Goal: Information Seeking & Learning: Learn about a topic

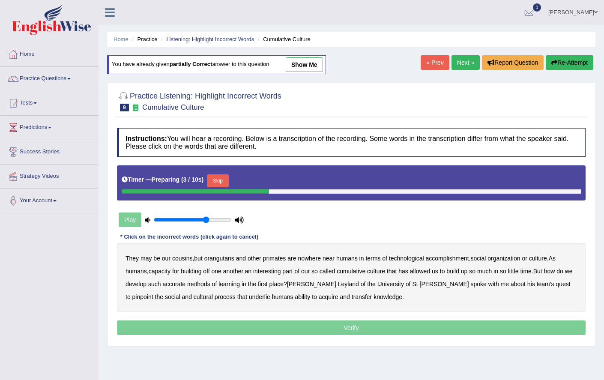
click at [215, 177] on button "Skip" at bounding box center [217, 180] width 21 height 13
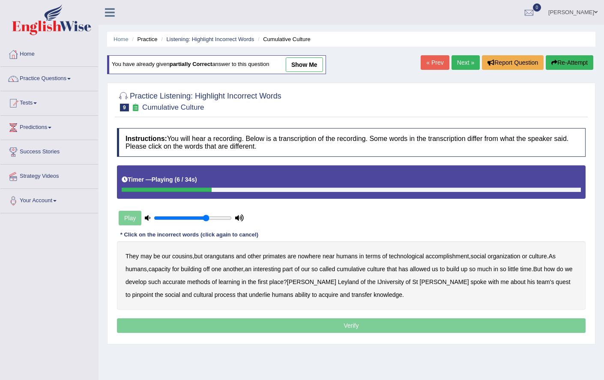
click at [456, 254] on b "accomplishment" at bounding box center [447, 256] width 43 height 7
click at [274, 270] on b "interesting" at bounding box center [267, 268] width 28 height 7
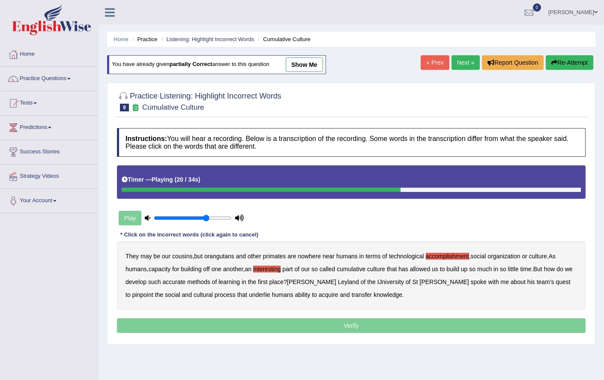
click at [178, 281] on b "accurate" at bounding box center [173, 281] width 23 height 7
click at [377, 281] on b "IJniversity" at bounding box center [390, 281] width 27 height 7
click at [263, 327] on p "Verify" at bounding box center [351, 325] width 468 height 15
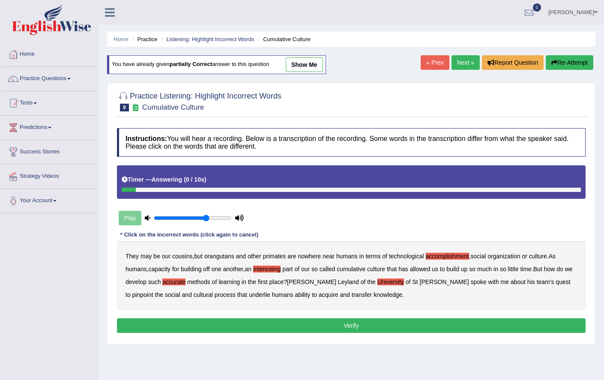
click at [263, 327] on button "Verify" at bounding box center [351, 325] width 468 height 15
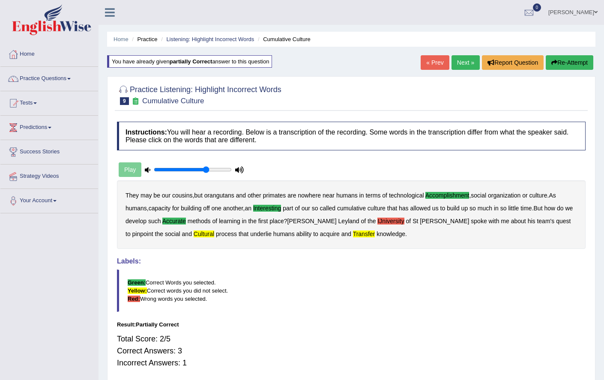
click at [456, 56] on link "Next »" at bounding box center [465, 62] width 28 height 15
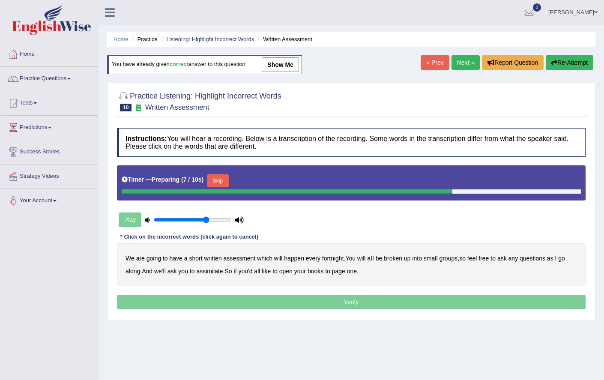
click at [225, 183] on button "Skip" at bounding box center [217, 180] width 21 height 13
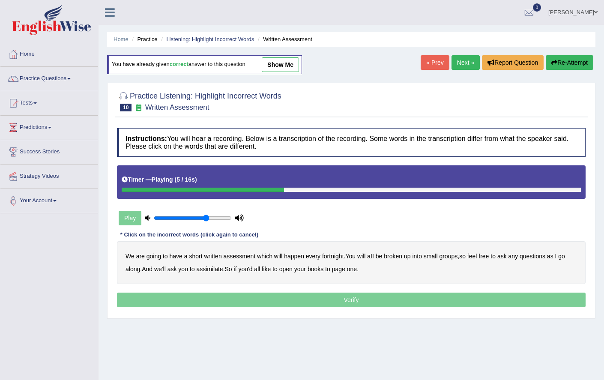
click at [365, 254] on b "will" at bounding box center [361, 256] width 8 height 7
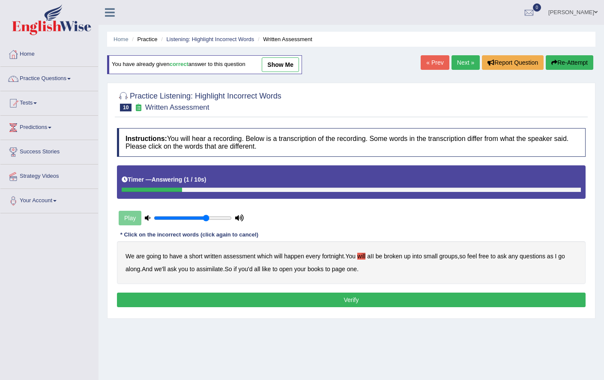
click at [220, 269] on b "assimilate" at bounding box center [209, 268] width 27 height 7
click at [263, 301] on button "Verify" at bounding box center [351, 299] width 468 height 15
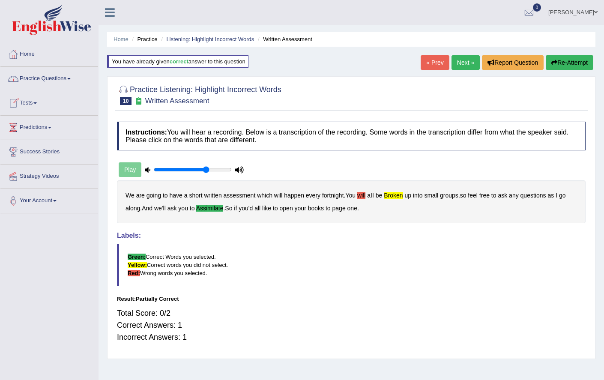
click at [67, 75] on link "Practice Questions" at bounding box center [49, 77] width 98 height 21
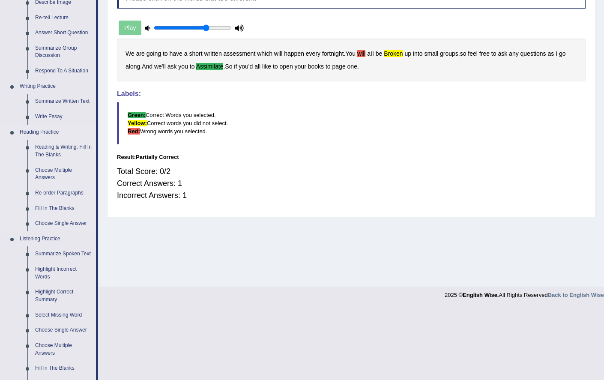
scroll to position [190, 0]
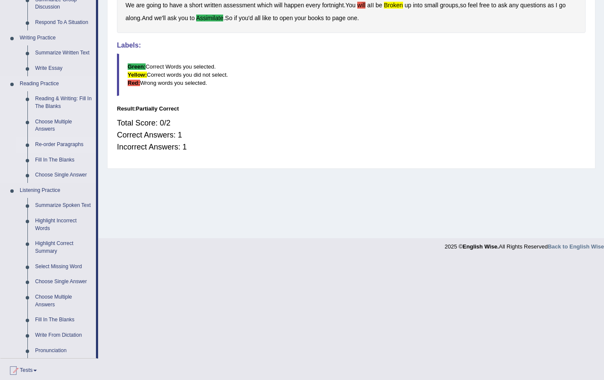
click at [56, 145] on link "Re-order Paragraphs" at bounding box center [63, 144] width 65 height 15
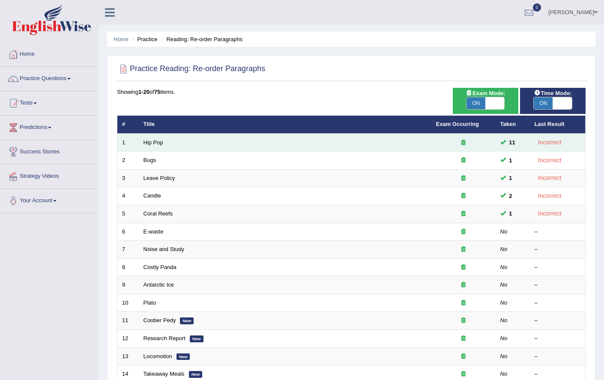
click at [164, 142] on td "Hip Pop" at bounding box center [285, 143] width 292 height 18
click at [164, 141] on td "Hip Pop" at bounding box center [285, 143] width 292 height 18
click at [155, 139] on link "Hip Pop" at bounding box center [153, 142] width 20 height 6
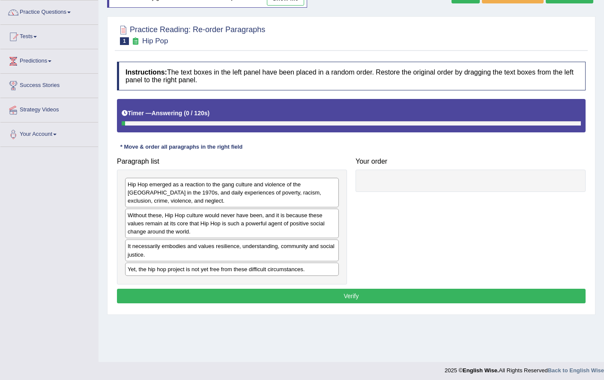
scroll to position [69, 0]
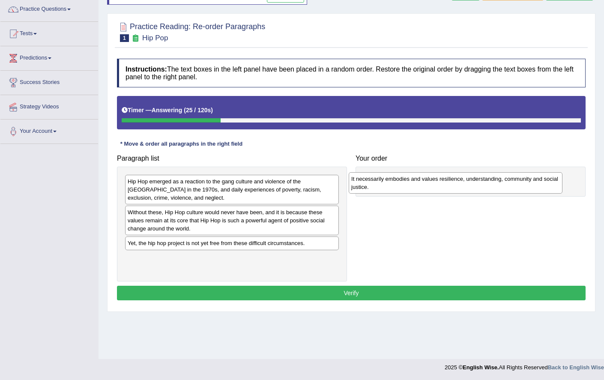
drag, startPoint x: 295, startPoint y: 249, endPoint x: 518, endPoint y: 185, distance: 232.6
click at [518, 185] on div "It necessarily embodies and values resilience, understanding, community and soc…" at bounding box center [455, 182] width 214 height 21
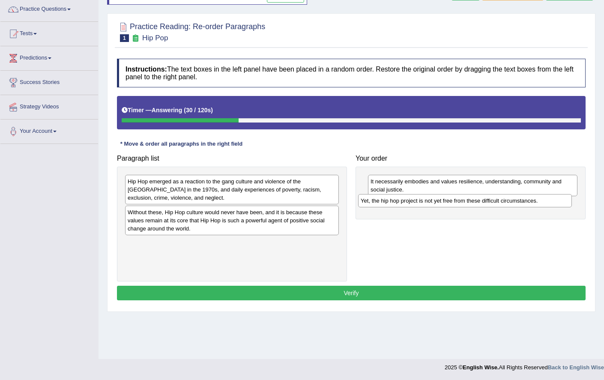
drag, startPoint x: 196, startPoint y: 241, endPoint x: 431, endPoint y: 199, distance: 238.8
click at [431, 199] on div "Yet, the hip hop project is not yet free from these difficult circumstances." at bounding box center [465, 200] width 214 height 13
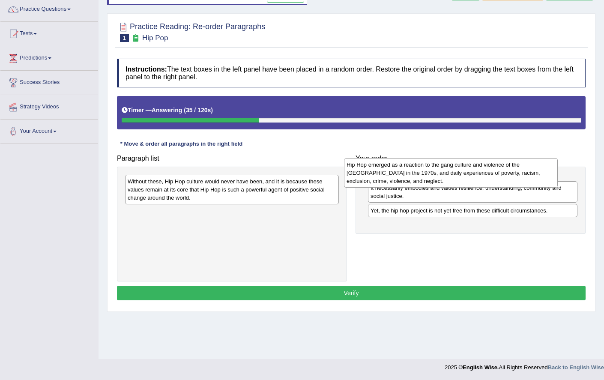
drag, startPoint x: 223, startPoint y: 197, endPoint x: 444, endPoint y: 179, distance: 220.8
click at [444, 179] on div "Hip Hop emerged as a reaction to the gang culture and violence of the [GEOGRAPH…" at bounding box center [451, 173] width 214 height 30
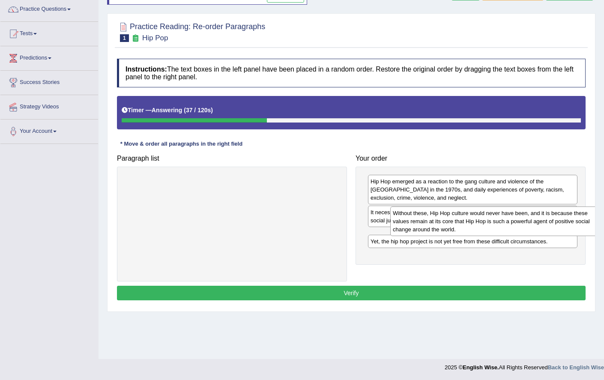
drag, startPoint x: 186, startPoint y: 191, endPoint x: 425, endPoint y: 210, distance: 239.7
click at [436, 215] on div "Without these, Hip Hop culture would never have been, and it is because these v…" at bounding box center [497, 221] width 214 height 30
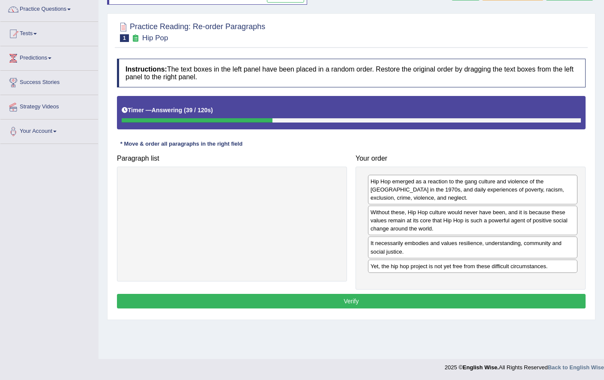
click at [357, 301] on button "Verify" at bounding box center [351, 301] width 468 height 15
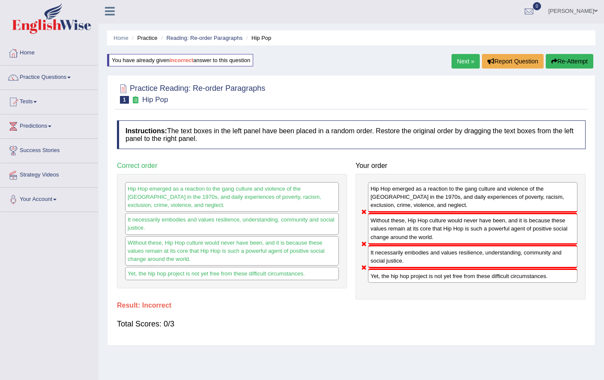
scroll to position [0, 0]
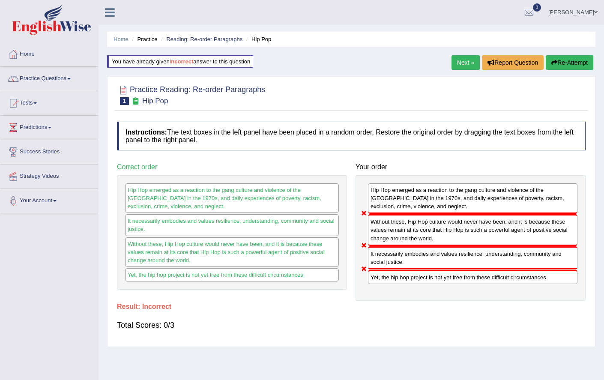
click at [229, 62] on div "You have already given incorrect answer to this question" at bounding box center [180, 61] width 146 height 12
click at [566, 59] on button "Re-Attempt" at bounding box center [569, 62] width 48 height 15
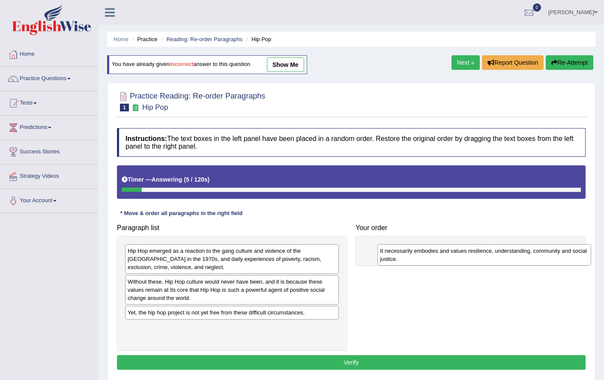
drag, startPoint x: 215, startPoint y: 319, endPoint x: 467, endPoint y: 257, distance: 259.7
click at [467, 257] on div "It necessarily embodies and values resilience, understanding, community and soc…" at bounding box center [484, 254] width 214 height 21
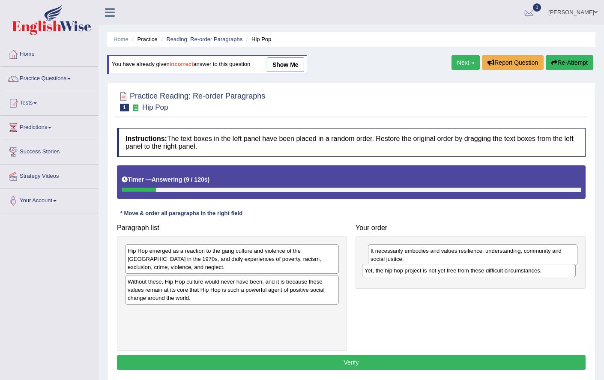
drag, startPoint x: 275, startPoint y: 313, endPoint x: 512, endPoint y: 270, distance: 240.6
click at [512, 270] on div "Yet, the hip hop project is not yet free from these difficult circumstances." at bounding box center [469, 270] width 214 height 13
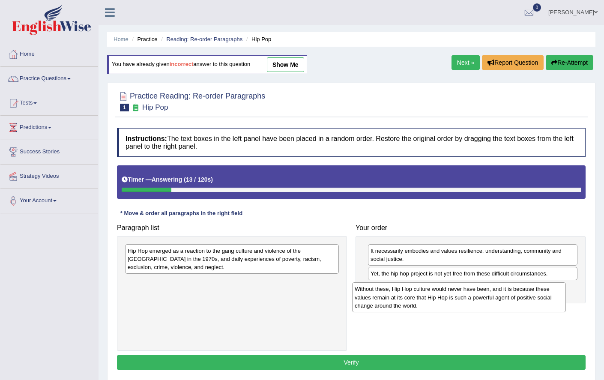
drag, startPoint x: 243, startPoint y: 289, endPoint x: 464, endPoint y: 298, distance: 221.1
click at [464, 298] on div "Without these, Hip Hop culture would never have been, and it is because these v…" at bounding box center [459, 297] width 214 height 30
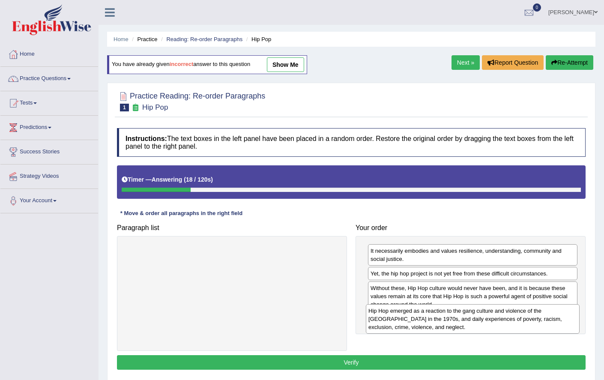
drag, startPoint x: 238, startPoint y: 257, endPoint x: 478, endPoint y: 317, distance: 247.5
click at [478, 317] on div "Hip Hop emerged as a reaction to the gang culture and violence of the [GEOGRAPH…" at bounding box center [473, 319] width 214 height 30
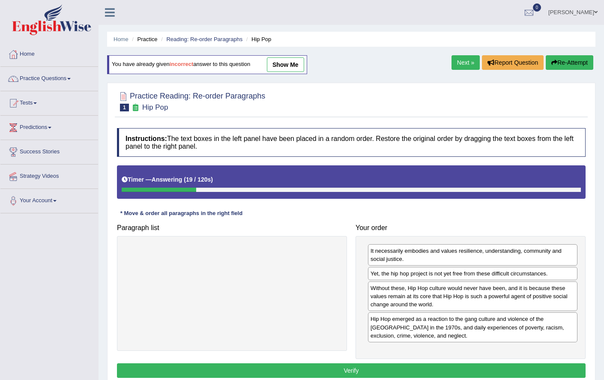
click at [427, 369] on button "Verify" at bounding box center [351, 370] width 468 height 15
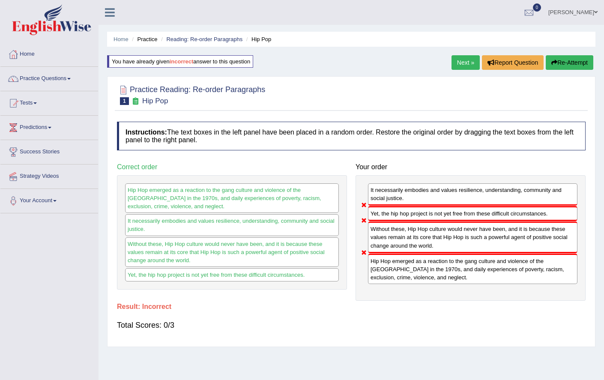
click at [563, 63] on button "Re-Attempt" at bounding box center [569, 62] width 48 height 15
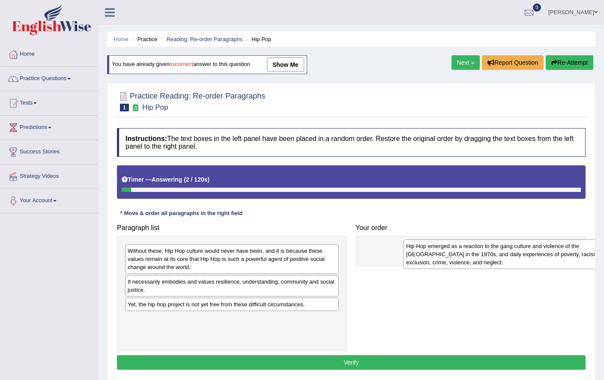
drag, startPoint x: 203, startPoint y: 256, endPoint x: 482, endPoint y: 251, distance: 278.3
click at [482, 251] on div "Hip Hop emerged as a reaction to the gang culture and violence of the [GEOGRAPH…" at bounding box center [510, 254] width 214 height 30
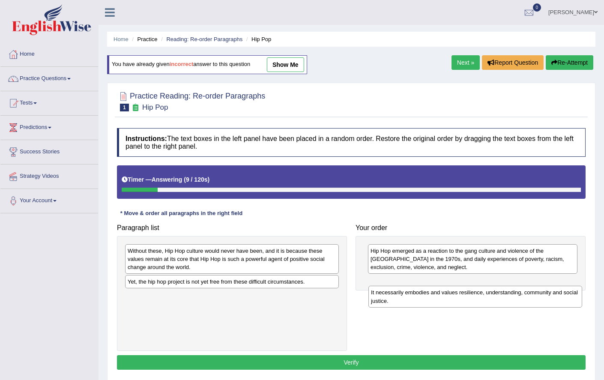
drag, startPoint x: 199, startPoint y: 293, endPoint x: 443, endPoint y: 304, distance: 243.4
click at [443, 304] on div "It necessarily embodies and values resilience, understanding, community and soc…" at bounding box center [475, 296] width 214 height 21
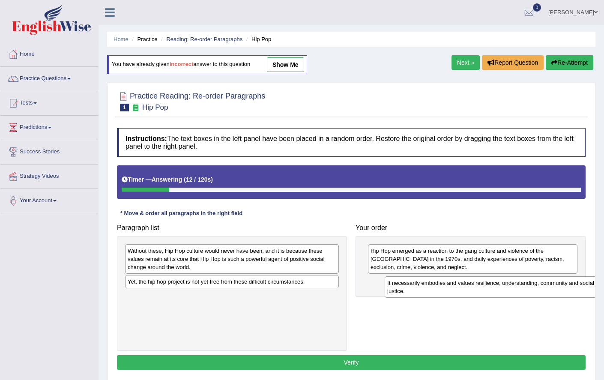
drag, startPoint x: 231, startPoint y: 301, endPoint x: 491, endPoint y: 287, distance: 259.8
click at [491, 287] on div "It necessarily embodies and values resilience, understanding, community and soc…" at bounding box center [491, 286] width 214 height 21
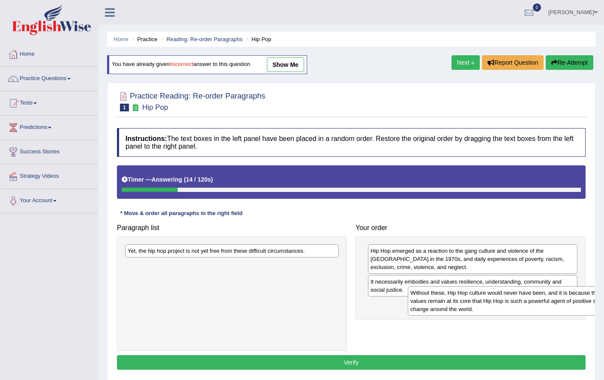
drag, startPoint x: 185, startPoint y: 264, endPoint x: 448, endPoint y: 313, distance: 267.8
click at [445, 312] on div "Without these, Hip Hop culture would never have been, and it is because these v…" at bounding box center [515, 301] width 214 height 30
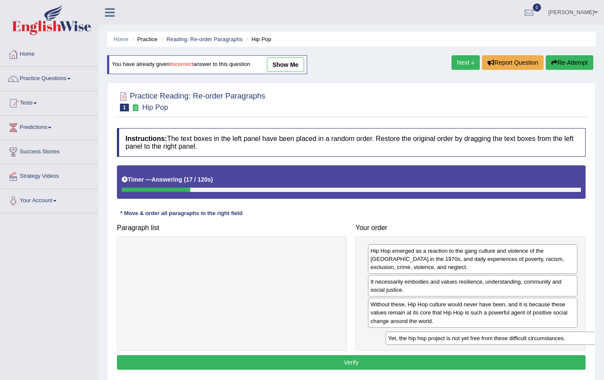
drag, startPoint x: 242, startPoint y: 247, endPoint x: 503, endPoint y: 335, distance: 275.4
click at [503, 335] on div "Yet, the hip hop project is not yet free from these difficult circumstances." at bounding box center [492, 337] width 214 height 13
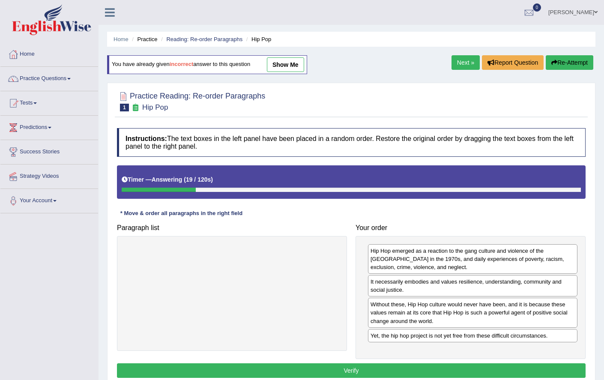
click at [399, 368] on button "Verify" at bounding box center [351, 370] width 468 height 15
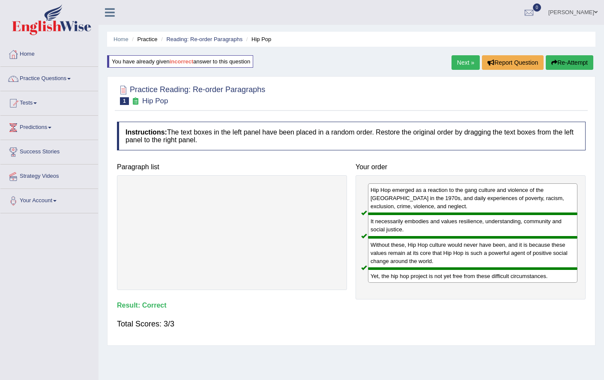
click at [563, 66] on button "Re-Attempt" at bounding box center [569, 62] width 48 height 15
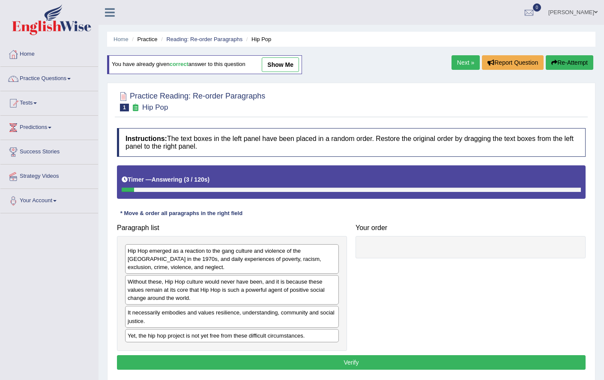
drag, startPoint x: 459, startPoint y: 60, endPoint x: 452, endPoint y: 64, distance: 7.9
click at [459, 61] on link "Next »" at bounding box center [465, 62] width 28 height 15
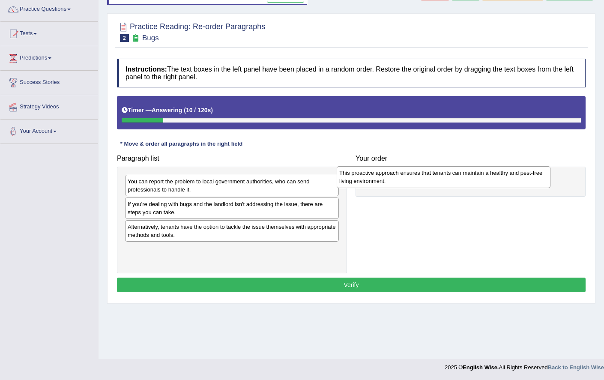
drag, startPoint x: 191, startPoint y: 254, endPoint x: 403, endPoint y: 177, distance: 225.1
click at [403, 177] on div "This proactive approach ensures that tenants can maintain a healthy and pest-fr…" at bounding box center [443, 176] width 214 height 21
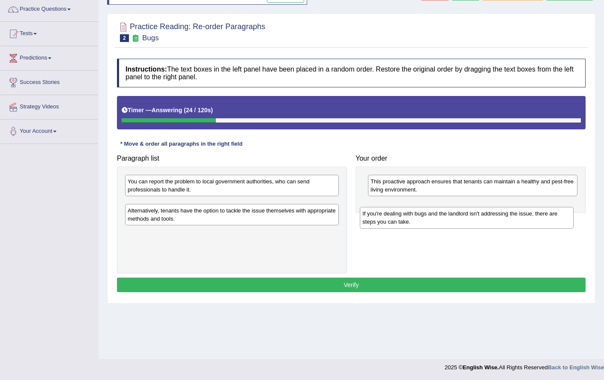
drag, startPoint x: 198, startPoint y: 210, endPoint x: 432, endPoint y: 220, distance: 234.8
click at [432, 220] on div "If you're dealing with bugs and the landlord isn't addressing the issue, there …" at bounding box center [467, 217] width 214 height 21
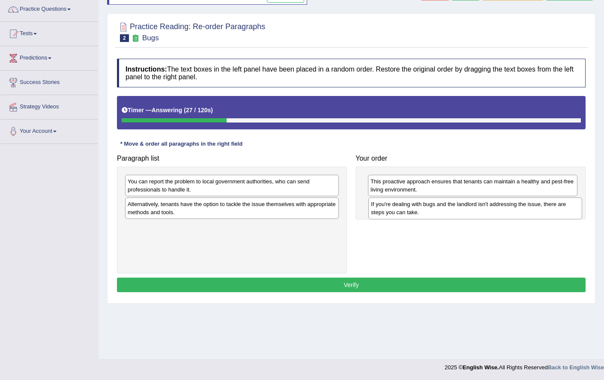
drag, startPoint x: 234, startPoint y: 216, endPoint x: 482, endPoint y: 215, distance: 247.9
click at [482, 215] on div "If you're dealing with bugs and the landlord isn't addressing the issue, there …" at bounding box center [475, 207] width 214 height 21
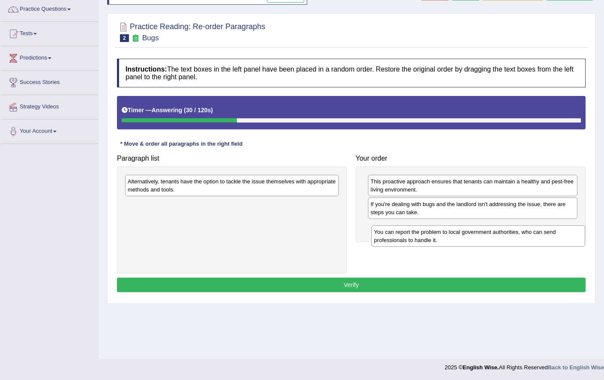
drag, startPoint x: 238, startPoint y: 185, endPoint x: 482, endPoint y: 235, distance: 249.8
click at [482, 235] on div "You can report the problem to local government authorities, who can send profes…" at bounding box center [478, 235] width 214 height 21
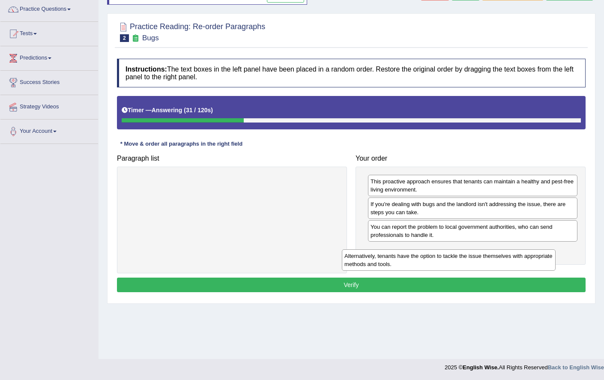
drag, startPoint x: 285, startPoint y: 183, endPoint x: 502, endPoint y: 258, distance: 229.2
click at [502, 258] on div "Alternatively, tenants have the option to tackle the issue themselves with appr…" at bounding box center [449, 259] width 214 height 21
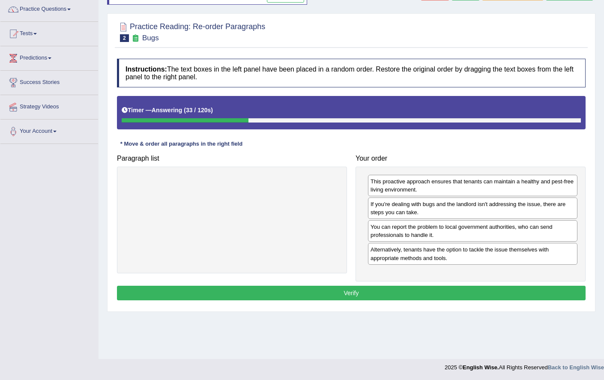
click at [426, 290] on button "Verify" at bounding box center [351, 293] width 468 height 15
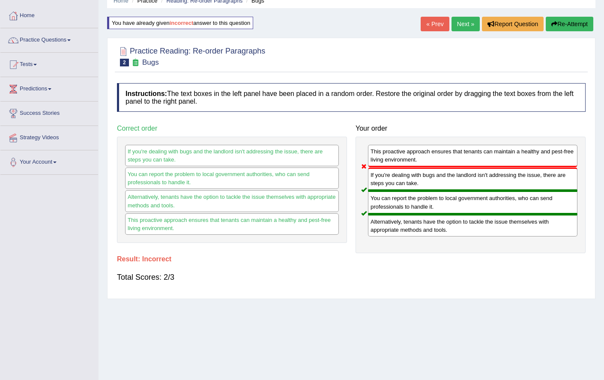
scroll to position [22, 0]
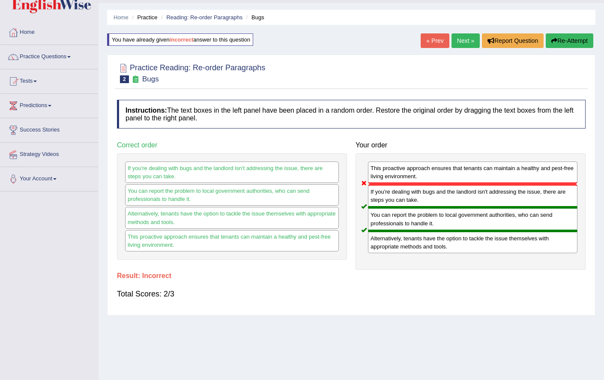
click at [573, 37] on button "Re-Attempt" at bounding box center [569, 40] width 48 height 15
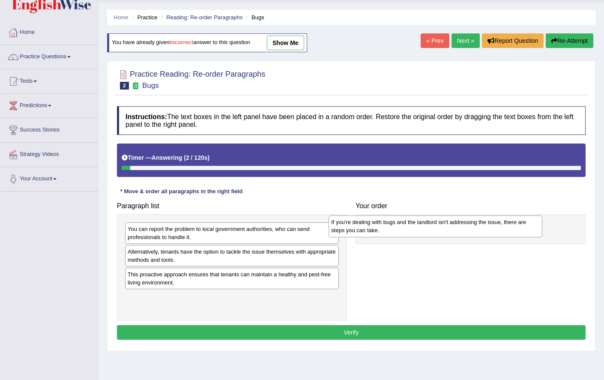
drag, startPoint x: 205, startPoint y: 254, endPoint x: 411, endPoint y: 223, distance: 208.8
click at [408, 224] on div "If you're dealing with bugs and the landlord isn't addressing the issue, there …" at bounding box center [435, 225] width 214 height 21
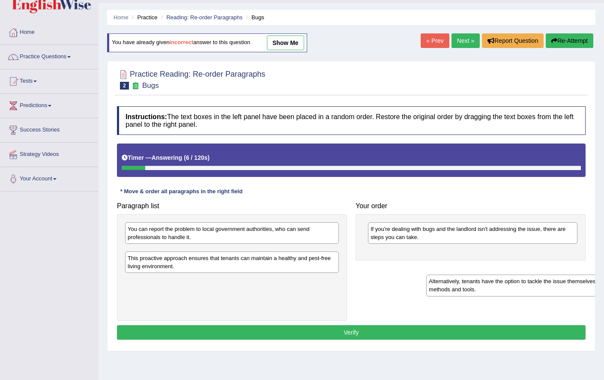
drag, startPoint x: 182, startPoint y: 253, endPoint x: 484, endPoint y: 280, distance: 303.0
click at [484, 280] on div "Alternatively, tenants have the option to tackle the issue themselves with appr…" at bounding box center [533, 284] width 214 height 21
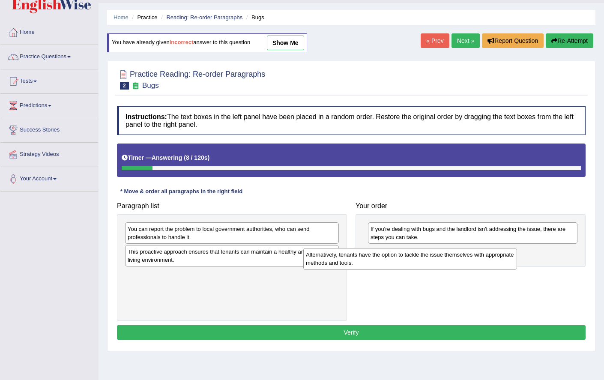
drag, startPoint x: 281, startPoint y: 261, endPoint x: 484, endPoint y: 251, distance: 203.2
click at [476, 256] on div "Alternatively, tenants have the option to tackle the issue themselves with appr…" at bounding box center [410, 258] width 214 height 21
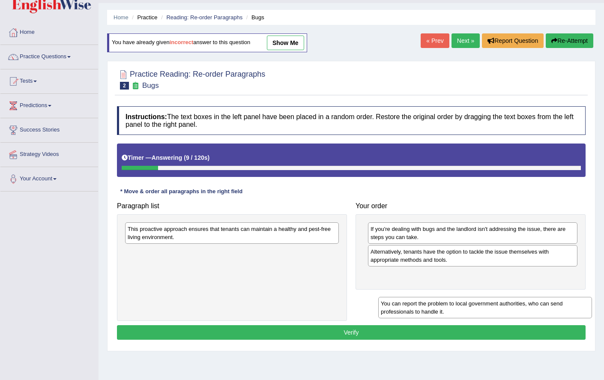
drag, startPoint x: 169, startPoint y: 223, endPoint x: 477, endPoint y: 298, distance: 317.2
click at [477, 298] on div "You can report the problem to local government authorities, who can send profes…" at bounding box center [485, 307] width 214 height 21
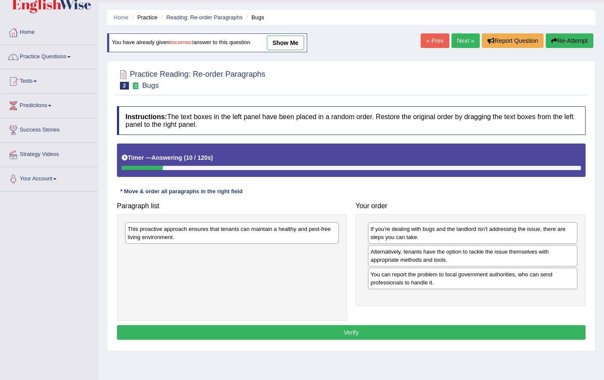
drag, startPoint x: 188, startPoint y: 220, endPoint x: 302, endPoint y: 266, distance: 122.5
click at [302, 266] on div "This proactive approach ensures that tenants can maintain a healthy and pest-fr…" at bounding box center [232, 267] width 230 height 107
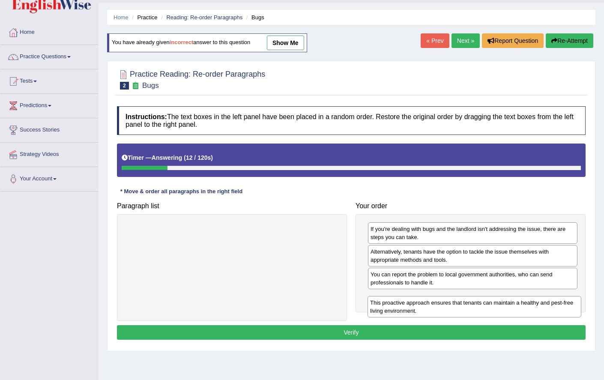
drag, startPoint x: 230, startPoint y: 234, endPoint x: 479, endPoint y: 308, distance: 259.5
click at [479, 308] on div "This proactive approach ensures that tenants can maintain a healthy and pest-fr…" at bounding box center [474, 306] width 214 height 21
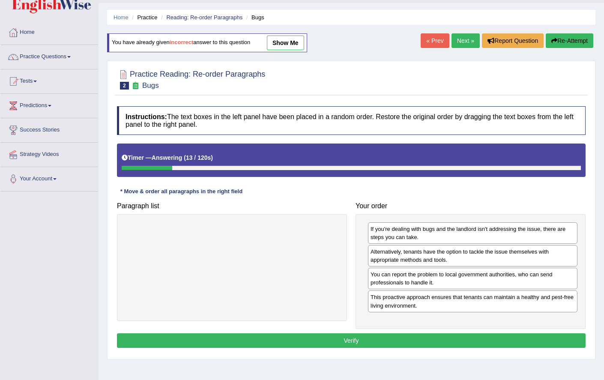
click at [439, 346] on button "Verify" at bounding box center [351, 340] width 468 height 15
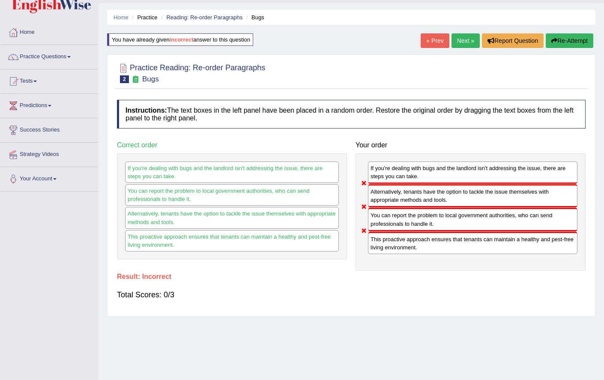
click at [573, 40] on button "Re-Attempt" at bounding box center [569, 40] width 48 height 15
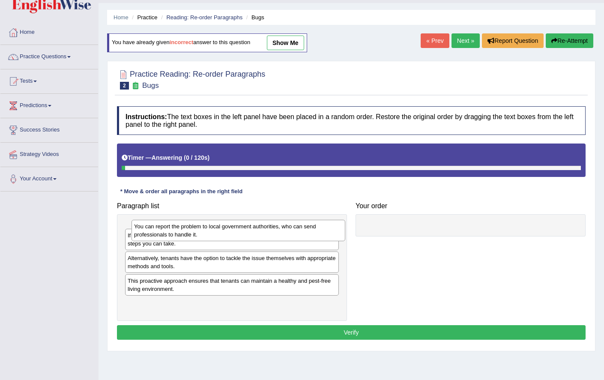
drag, startPoint x: 266, startPoint y: 231, endPoint x: 272, endPoint y: 229, distance: 6.9
click at [272, 229] on div "You can report the problem to local government authorities, who can send profes…" at bounding box center [238, 230] width 214 height 21
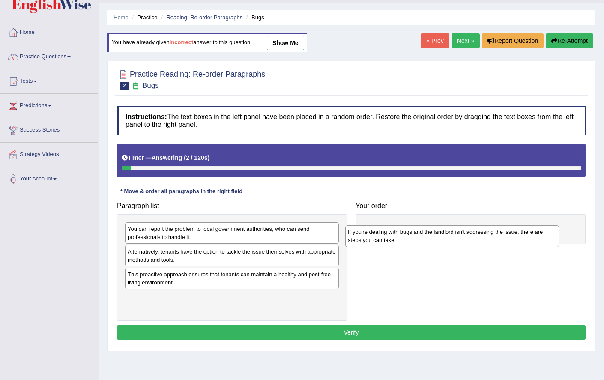
drag, startPoint x: 256, startPoint y: 249, endPoint x: 477, endPoint y: 229, distance: 222.2
click at [477, 229] on div "If you're dealing with bugs and the landlord isn't addressing the issue, there …" at bounding box center [452, 235] width 214 height 21
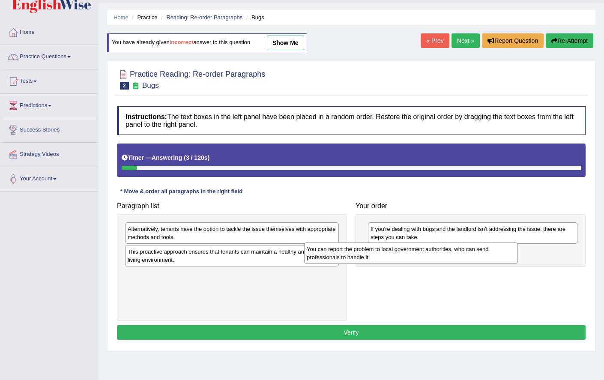
drag, startPoint x: 306, startPoint y: 237, endPoint x: 485, endPoint y: 257, distance: 180.5
click at [485, 257] on div "You can report the problem to local government authorities, who can send profes…" at bounding box center [411, 252] width 214 height 21
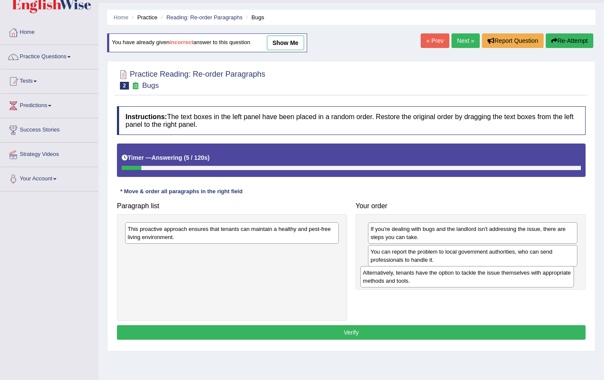
drag, startPoint x: 216, startPoint y: 231, endPoint x: 471, endPoint y: 277, distance: 258.9
click at [471, 277] on div "Alternatively, tenants have the option to tackle the issue themselves with appr…" at bounding box center [467, 276] width 214 height 21
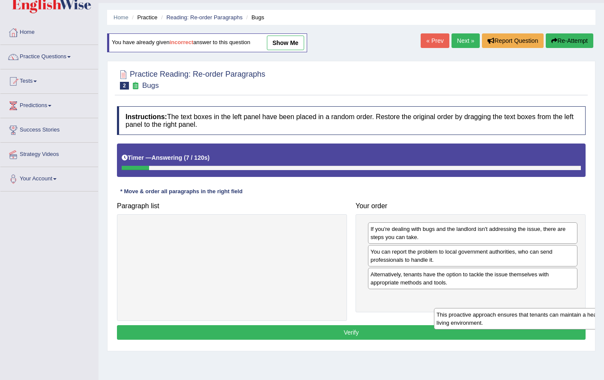
drag, startPoint x: 251, startPoint y: 235, endPoint x: 544, endPoint y: 296, distance: 299.4
click at [548, 308] on div "This proactive approach ensures that tenants can maintain a healthy and pest-fr…" at bounding box center [541, 318] width 214 height 21
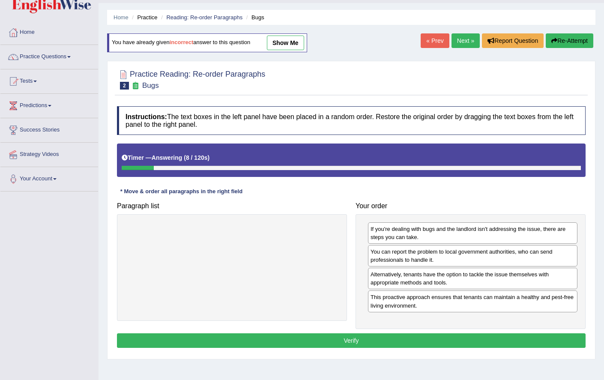
click at [338, 336] on button "Verify" at bounding box center [351, 340] width 468 height 15
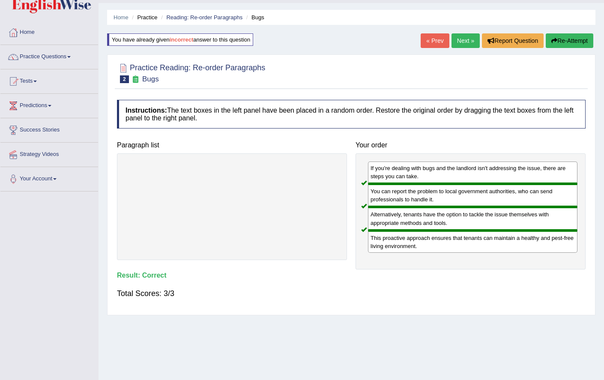
click at [460, 37] on link "Next »" at bounding box center [465, 40] width 28 height 15
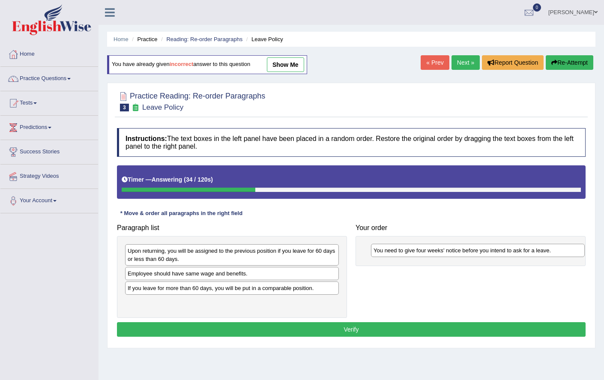
drag, startPoint x: 260, startPoint y: 252, endPoint x: 506, endPoint y: 251, distance: 245.7
click at [506, 251] on div "You need to give four weeks' notice before you intend to ask for a leave." at bounding box center [478, 250] width 214 height 13
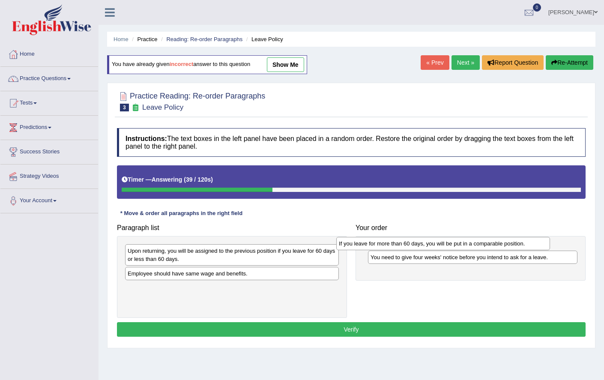
drag, startPoint x: 224, startPoint y: 289, endPoint x: 435, endPoint y: 244, distance: 215.8
click at [435, 244] on div "If you leave for more than 60 days, you will be put in a comparable position." at bounding box center [443, 243] width 214 height 13
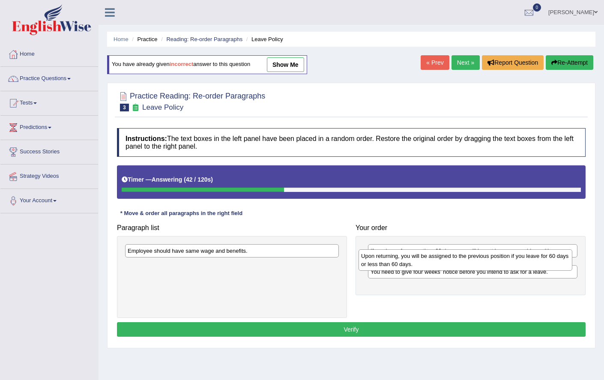
drag, startPoint x: 269, startPoint y: 255, endPoint x: 504, endPoint y: 249, distance: 235.1
click at [503, 257] on div "Upon returning, you will be assigned to the previous position if you leave for …" at bounding box center [465, 259] width 214 height 21
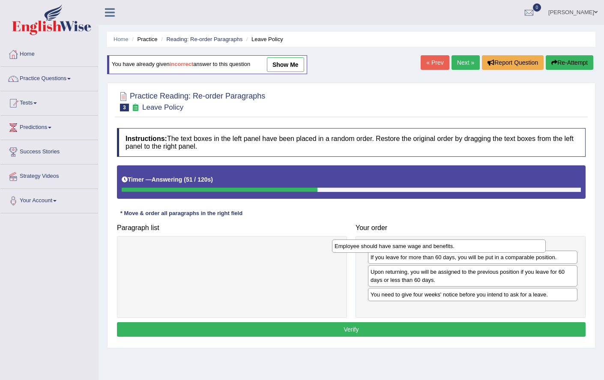
drag, startPoint x: 262, startPoint y: 254, endPoint x: 469, endPoint y: 249, distance: 206.8
click at [469, 249] on div "Employee should have same wage and benefits." at bounding box center [439, 245] width 214 height 13
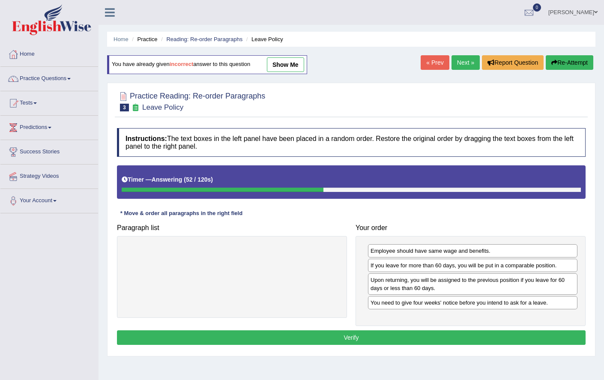
click at [341, 332] on button "Verify" at bounding box center [351, 337] width 468 height 15
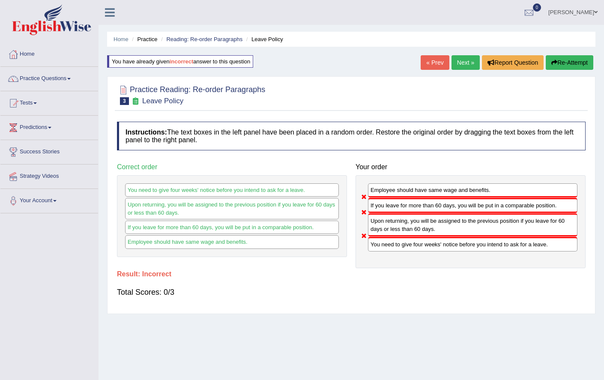
click at [425, 265] on div "Instructions: The text boxes in the left panel have been placed in a random ord…" at bounding box center [351, 213] width 473 height 192
click at [409, 241] on div "You need to give four weeks' notice before you intend to ask for a leave." at bounding box center [472, 244] width 209 height 14
click at [370, 204] on div "If you leave for more than 60 days, you will be put in a comparable position." at bounding box center [472, 205] width 209 height 15
drag, startPoint x: 400, startPoint y: 214, endPoint x: 405, endPoint y: 213, distance: 5.7
click at [402, 214] on div "Upon returning, you will be assigned to the previous position if you leave for …" at bounding box center [472, 224] width 209 height 23
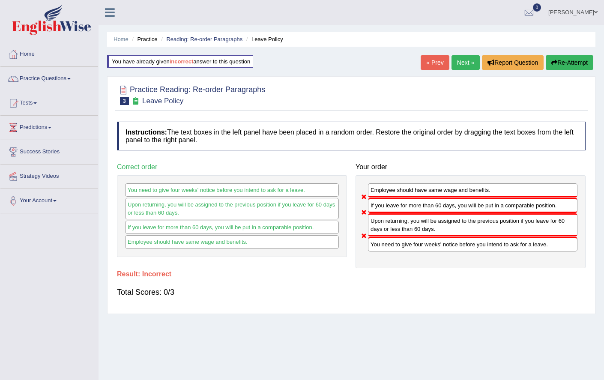
drag, startPoint x: 394, startPoint y: 226, endPoint x: 396, endPoint y: 250, distance: 24.9
click at [398, 254] on div "Employee should have same wage and benefits. If you leave for more than 60 days…" at bounding box center [470, 221] width 230 height 93
drag, startPoint x: 569, startPoint y: 62, endPoint x: 561, endPoint y: 65, distance: 8.4
click at [569, 63] on button "Re-Attempt" at bounding box center [569, 62] width 48 height 15
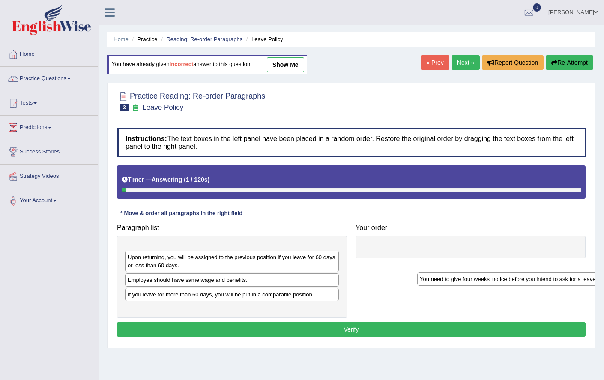
drag, startPoint x: 190, startPoint y: 254, endPoint x: 497, endPoint y: 262, distance: 307.5
click at [509, 272] on div "You need to give four weeks' notice before you intend to ask for a leave." at bounding box center [524, 278] width 214 height 13
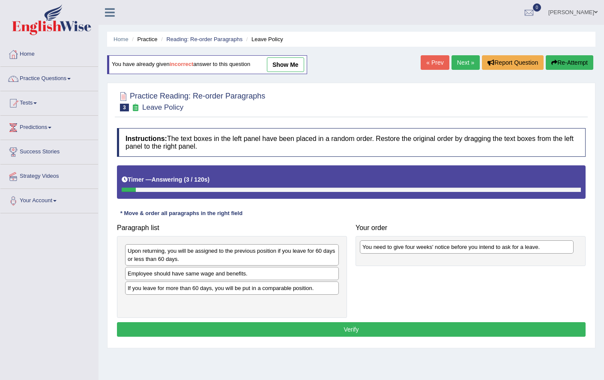
drag, startPoint x: 261, startPoint y: 253, endPoint x: 506, endPoint y: 244, distance: 244.6
click at [506, 244] on div "You need to give four weeks' notice before you intend to ask for a leave." at bounding box center [467, 246] width 214 height 13
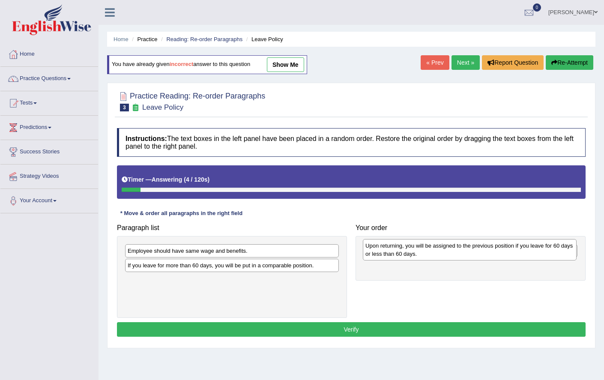
drag, startPoint x: 264, startPoint y: 259, endPoint x: 490, endPoint y: 250, distance: 226.6
click at [502, 255] on div "Upon returning, you will be assigned to the previous position if you leave for …" at bounding box center [470, 249] width 214 height 21
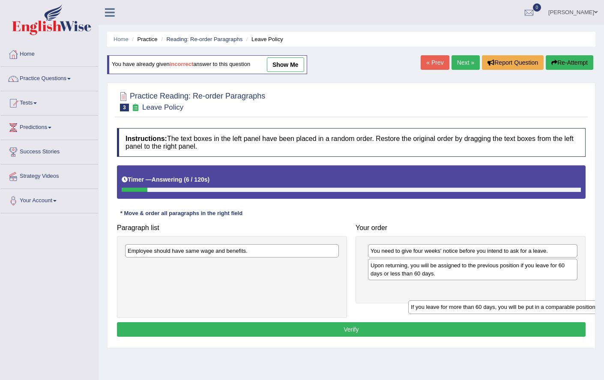
drag, startPoint x: 245, startPoint y: 263, endPoint x: 541, endPoint y: 301, distance: 298.3
click at [533, 305] on div "If you leave for more than 60 days, you will be put in a comparable position." at bounding box center [515, 306] width 214 height 13
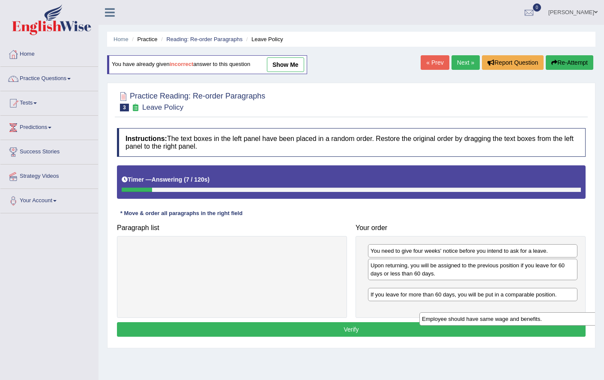
drag, startPoint x: 296, startPoint y: 261, endPoint x: 569, endPoint y: 316, distance: 278.1
click at [574, 317] on div "Employee should have same wage and benefits." at bounding box center [526, 318] width 214 height 13
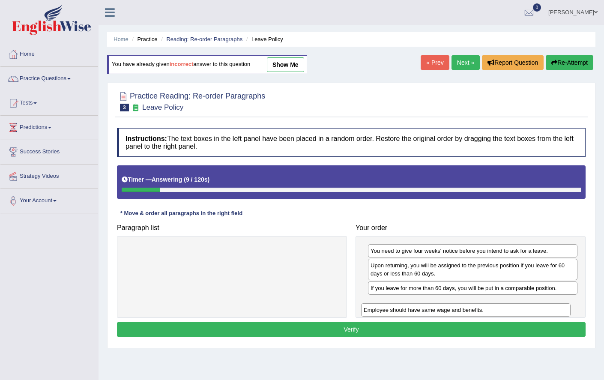
drag, startPoint x: 427, startPoint y: 287, endPoint x: 421, endPoint y: 309, distance: 22.8
click at [420, 308] on div "Employee should have same wage and benefits." at bounding box center [465, 309] width 209 height 13
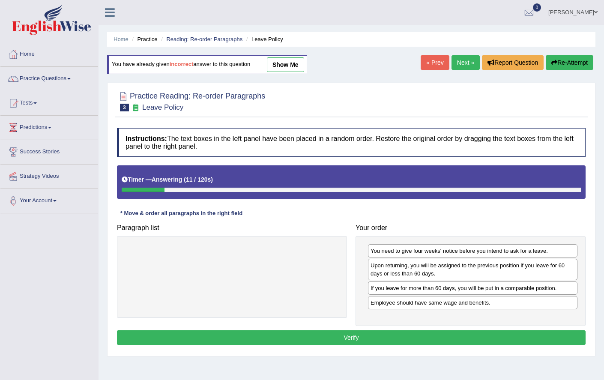
click at [346, 335] on button "Verify" at bounding box center [351, 337] width 468 height 15
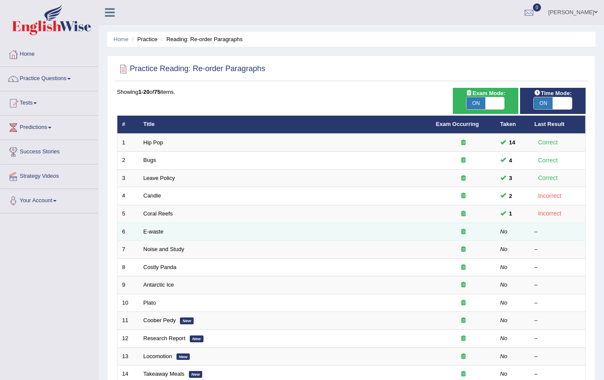
click at [497, 234] on td "No" at bounding box center [512, 232] width 34 height 18
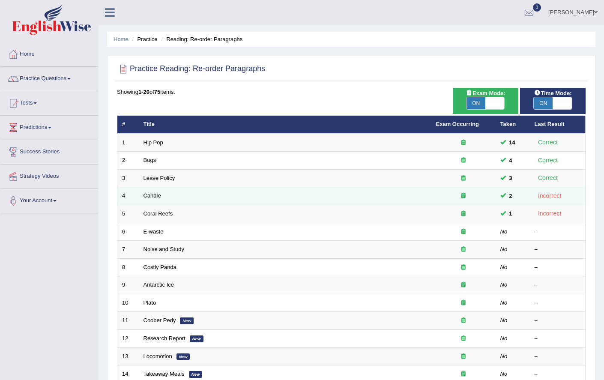
click at [503, 197] on span at bounding box center [503, 195] width 6 height 6
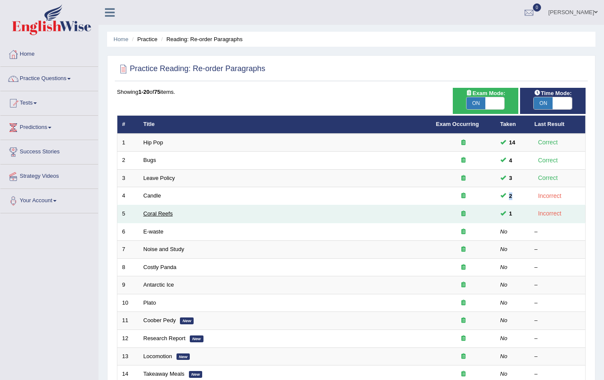
click at [157, 212] on link "Coral Reefs" at bounding box center [158, 213] width 30 height 6
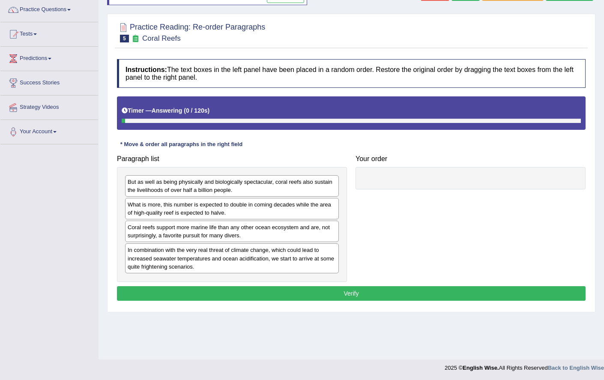
scroll to position [69, 0]
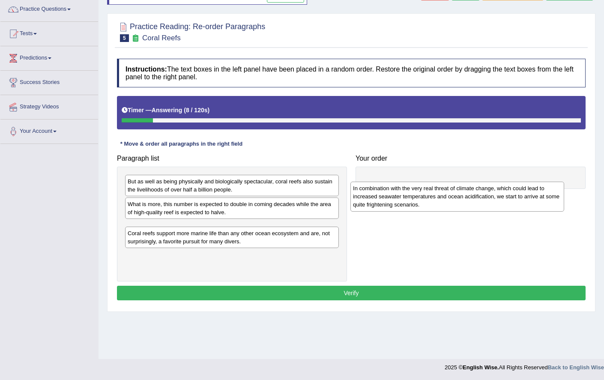
drag, startPoint x: 221, startPoint y: 258, endPoint x: 446, endPoint y: 196, distance: 233.6
click at [446, 196] on div "In combination with the very real threat of climate change, which could lead to…" at bounding box center [457, 197] width 214 height 30
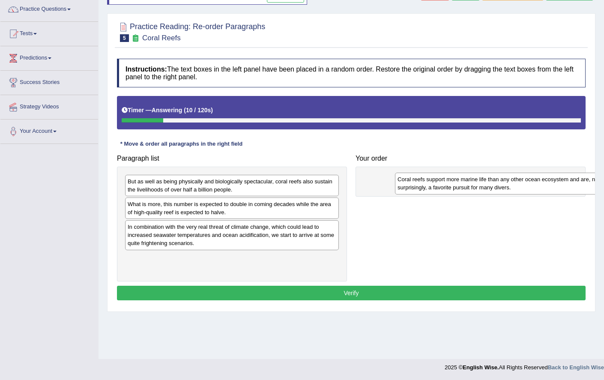
drag, startPoint x: 313, startPoint y: 257, endPoint x: 583, endPoint y: 178, distance: 281.0
click at [583, 178] on div "Coral reefs support more marine life than any other ocean ecosystem and are, no…" at bounding box center [502, 183] width 214 height 21
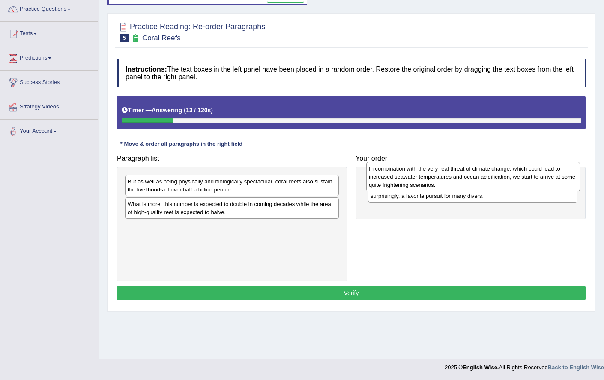
drag, startPoint x: 274, startPoint y: 236, endPoint x: 515, endPoint y: 177, distance: 248.0
click at [515, 177] on div "In combination with the very real threat of climate change, which could lead to…" at bounding box center [473, 177] width 214 height 30
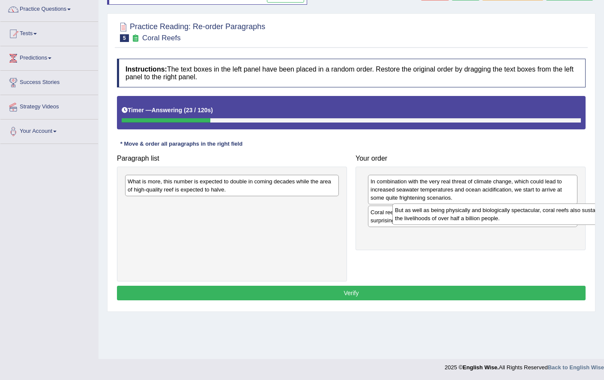
drag, startPoint x: 237, startPoint y: 189, endPoint x: 504, endPoint y: 217, distance: 268.6
click at [504, 217] on div "But as well as being physically and biologically spectacular, coral reefs also …" at bounding box center [499, 213] width 214 height 21
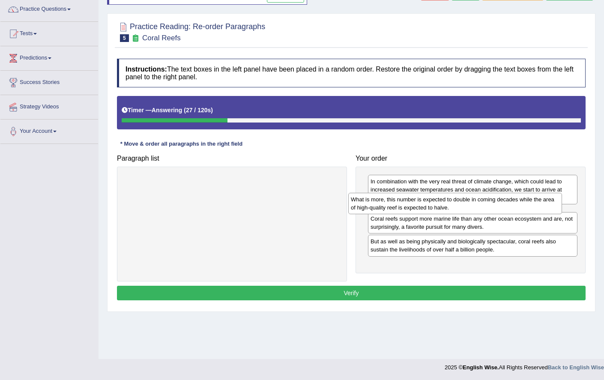
drag, startPoint x: 271, startPoint y: 183, endPoint x: 494, endPoint y: 202, distance: 223.8
click at [494, 202] on div "What is more, this number is expected to double in coming decades while the are…" at bounding box center [455, 203] width 214 height 21
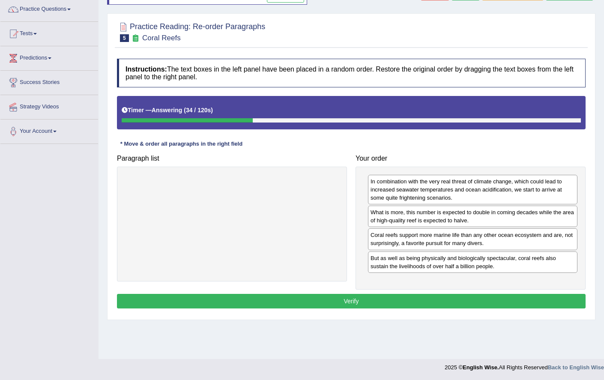
click at [501, 223] on div "What is more, this number is expected to double in coming decades while the are…" at bounding box center [472, 215] width 209 height 21
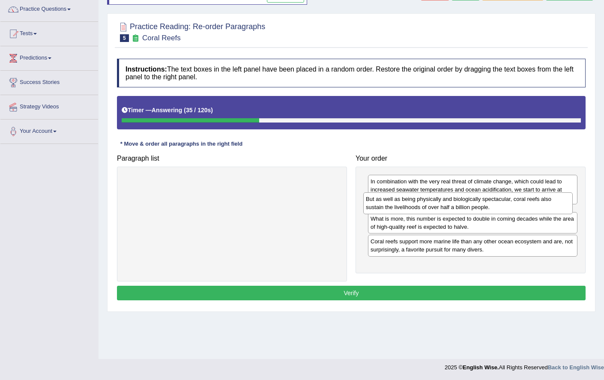
drag, startPoint x: 444, startPoint y: 264, endPoint x: 439, endPoint y: 204, distance: 59.7
click at [439, 204] on div "But as well as being physically and biologically spectacular, coral reefs also …" at bounding box center [467, 202] width 209 height 21
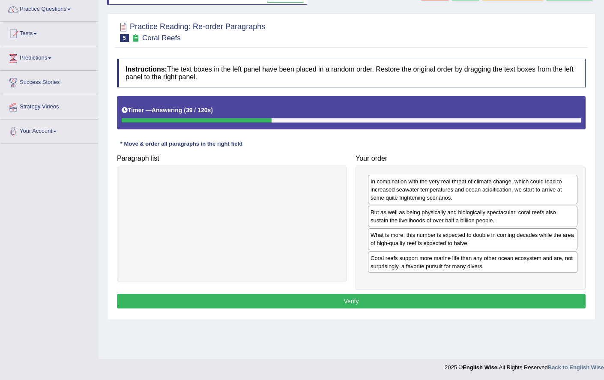
click at [383, 298] on button "Verify" at bounding box center [351, 301] width 468 height 15
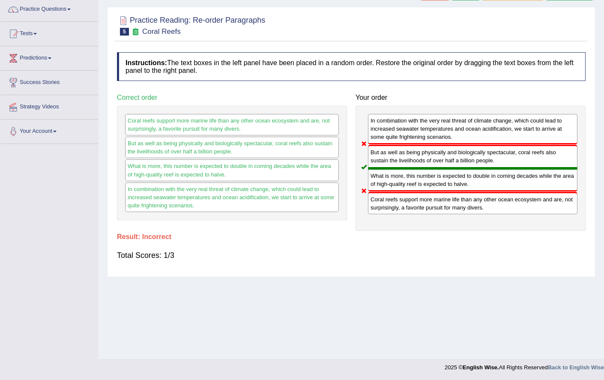
scroll to position [0, 0]
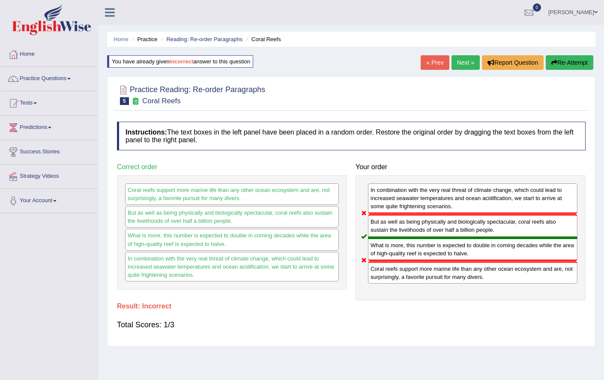
click at [564, 60] on button "Re-Attempt" at bounding box center [569, 62] width 48 height 15
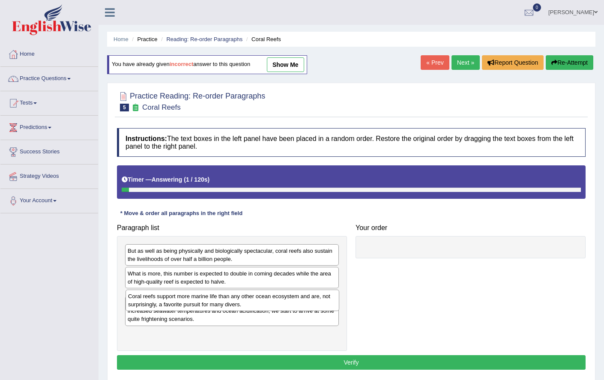
drag, startPoint x: 289, startPoint y: 302, endPoint x: 491, endPoint y: 228, distance: 214.8
click at [339, 289] on div "Coral reefs support more marine life than any other ocean ecosystem and are, no…" at bounding box center [232, 299] width 214 height 21
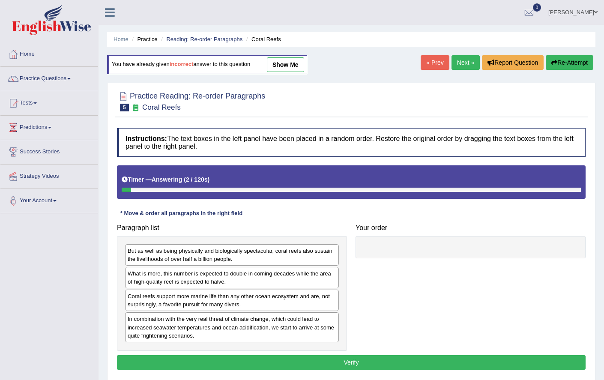
drag, startPoint x: 499, startPoint y: 224, endPoint x: 465, endPoint y: 227, distance: 33.9
click at [500, 224] on h4 "Your order" at bounding box center [470, 228] width 230 height 8
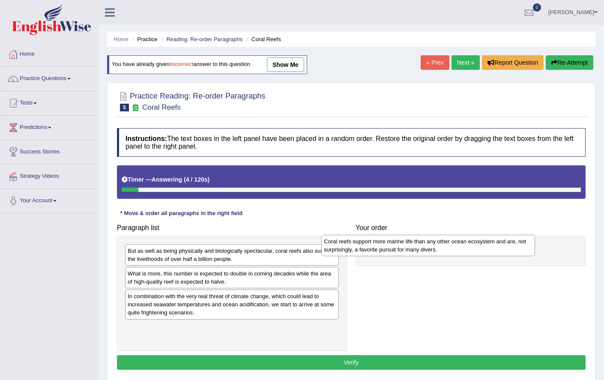
drag, startPoint x: 275, startPoint y: 300, endPoint x: 473, endPoint y: 244, distance: 205.0
click at [472, 244] on div "Coral reefs support more marine life than any other ocean ecosystem and are, no…" at bounding box center [428, 245] width 214 height 21
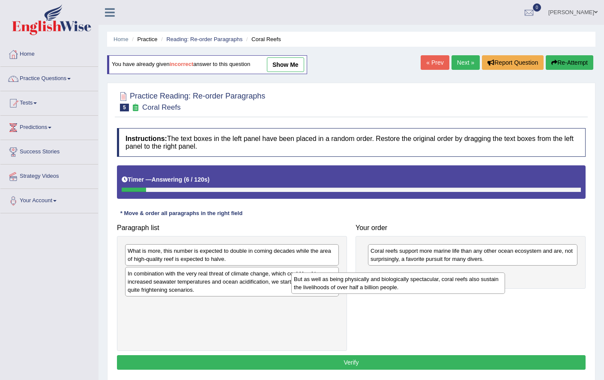
drag, startPoint x: 260, startPoint y: 251, endPoint x: 520, endPoint y: 287, distance: 261.8
click at [505, 287] on div "But as well as being physically and biologically spectacular, coral reefs also …" at bounding box center [398, 282] width 214 height 21
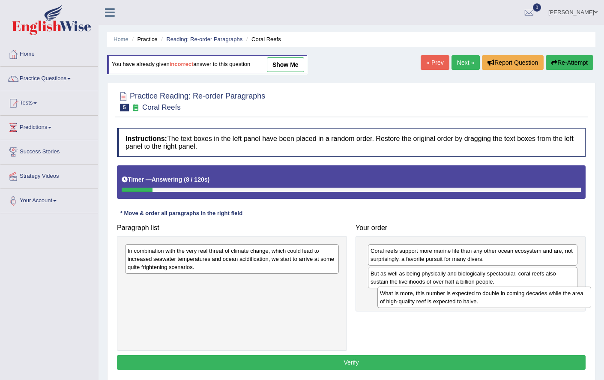
drag, startPoint x: 247, startPoint y: 263, endPoint x: 499, endPoint y: 306, distance: 255.7
click at [499, 306] on div "What is more, this number is expected to double in coming decades while the are…" at bounding box center [484, 296] width 214 height 21
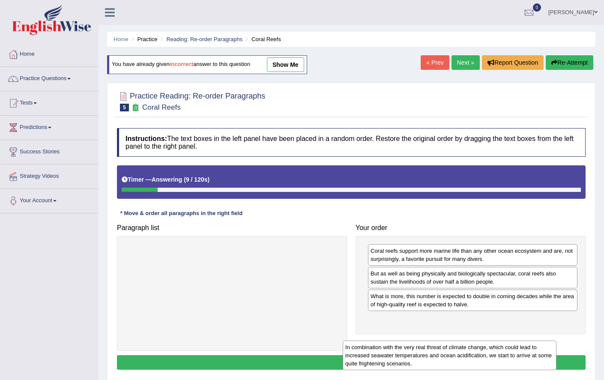
drag, startPoint x: 217, startPoint y: 265, endPoint x: 436, endPoint y: 354, distance: 235.9
click at [435, 360] on div "In combination with the very real threat of climate change, which could lead to…" at bounding box center [449, 355] width 214 height 30
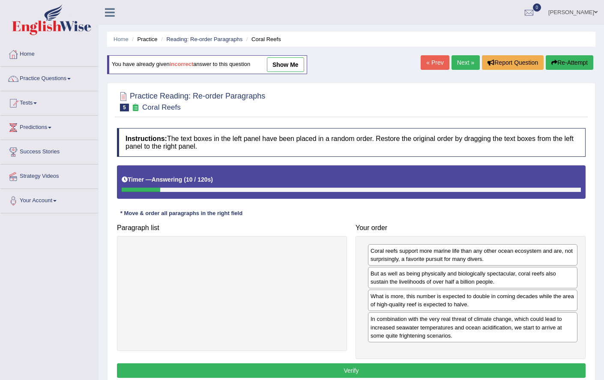
click at [371, 366] on button "Verify" at bounding box center [351, 370] width 468 height 15
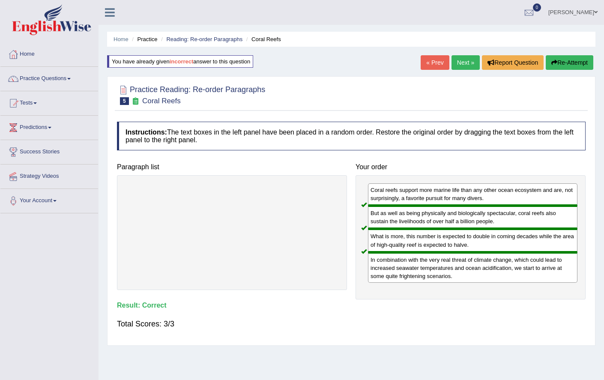
click at [469, 62] on link "Next »" at bounding box center [465, 62] width 28 height 15
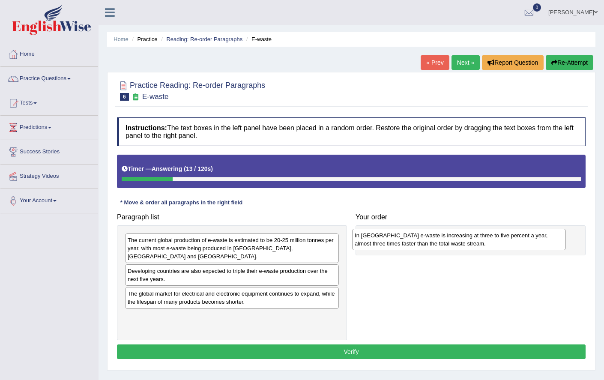
drag, startPoint x: 235, startPoint y: 302, endPoint x: 462, endPoint y: 243, distance: 234.3
click at [462, 243] on div "In [GEOGRAPHIC_DATA] e-waste is increasing at three to five percent a year, alm…" at bounding box center [459, 239] width 214 height 21
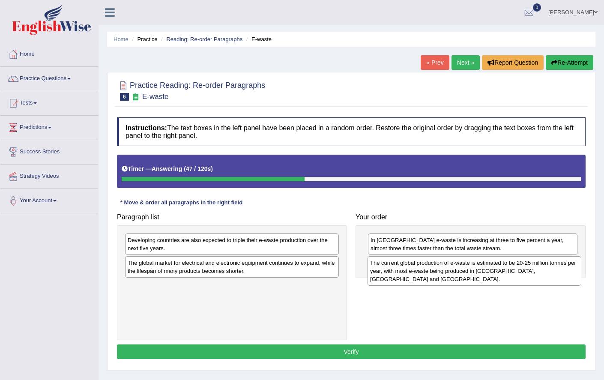
drag, startPoint x: 178, startPoint y: 256, endPoint x: 420, endPoint y: 279, distance: 243.4
click at [420, 279] on div "The current global production of e-waste is estimated to be 20-25 million tonne…" at bounding box center [474, 271] width 214 height 30
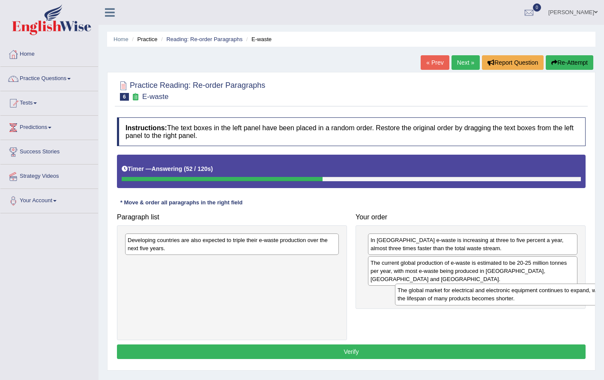
drag, startPoint x: 260, startPoint y: 272, endPoint x: 530, endPoint y: 300, distance: 271.1
click at [530, 300] on div "The global market for electrical and electronic equipment continues to expand, …" at bounding box center [502, 293] width 214 height 21
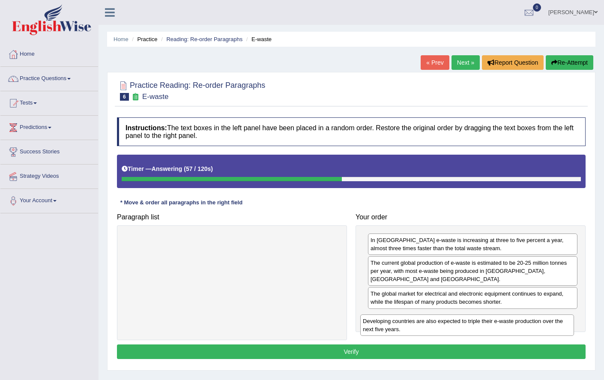
drag, startPoint x: 282, startPoint y: 246, endPoint x: 517, endPoint y: 327, distance: 248.6
click at [517, 327] on div "Developing countries are also expected to triple their e-waste production over …" at bounding box center [467, 324] width 214 height 21
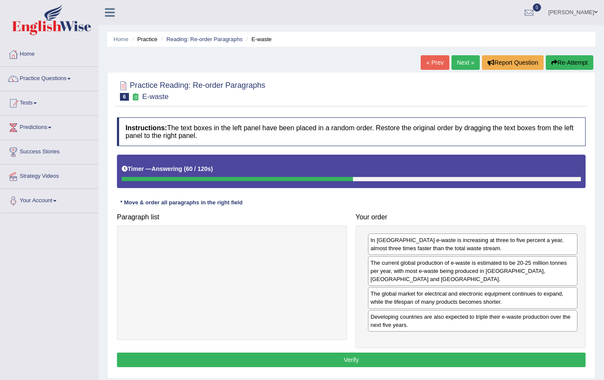
click at [495, 358] on button "Verify" at bounding box center [351, 359] width 468 height 15
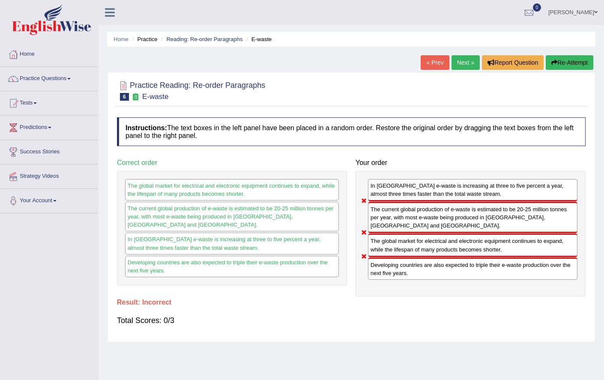
click at [566, 68] on button "Re-Attempt" at bounding box center [569, 62] width 48 height 15
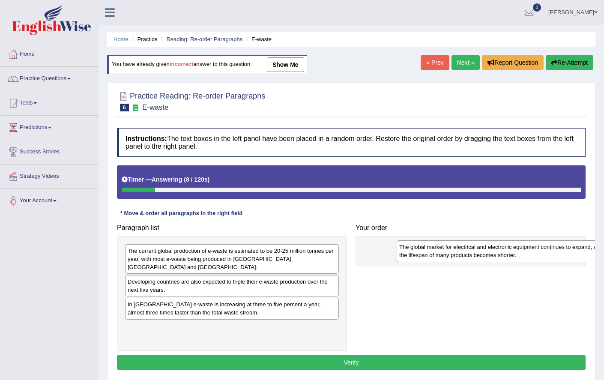
drag, startPoint x: 147, startPoint y: 333, endPoint x: 417, endPoint y: 253, distance: 281.9
click at [417, 253] on div "The global market for electrical and electronic equipment continues to expand, …" at bounding box center [503, 250] width 214 height 21
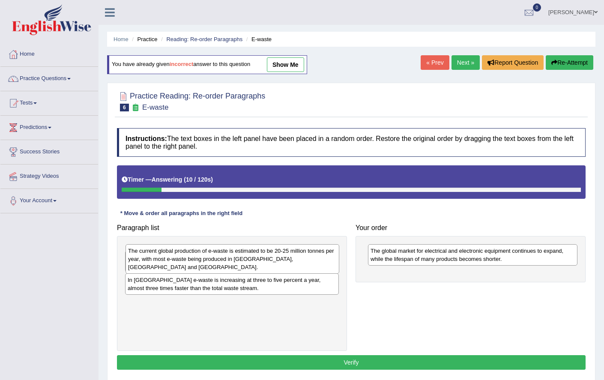
click at [183, 262] on div "The current global production of e-waste is estimated to be 20-25 million tonne…" at bounding box center [232, 259] width 214 height 30
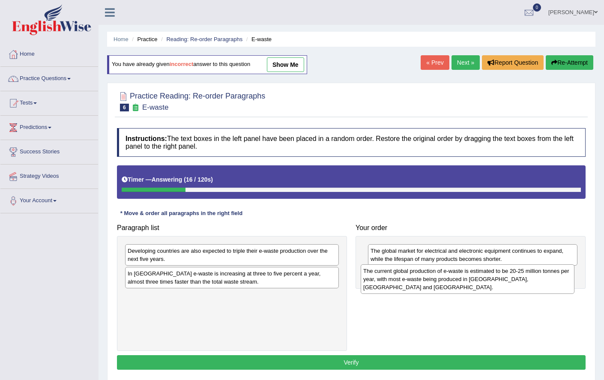
drag, startPoint x: 157, startPoint y: 265, endPoint x: 392, endPoint y: 286, distance: 236.3
click at [392, 286] on div "The current global production of e-waste is estimated to be 20-25 million tonne…" at bounding box center [467, 279] width 214 height 30
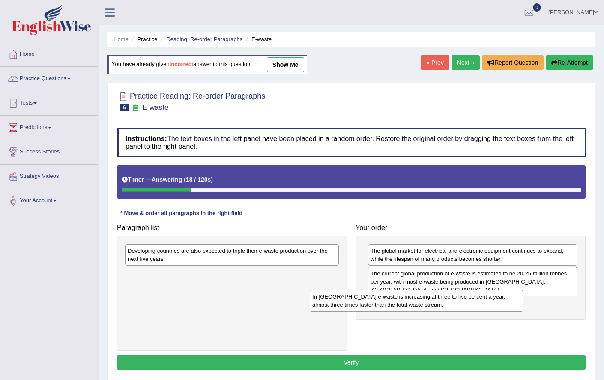
drag, startPoint x: 279, startPoint y: 283, endPoint x: 473, endPoint y: 309, distance: 195.6
click at [473, 309] on div "In [GEOGRAPHIC_DATA] e-waste is increasing at three to five percent a year, alm…" at bounding box center [417, 300] width 214 height 21
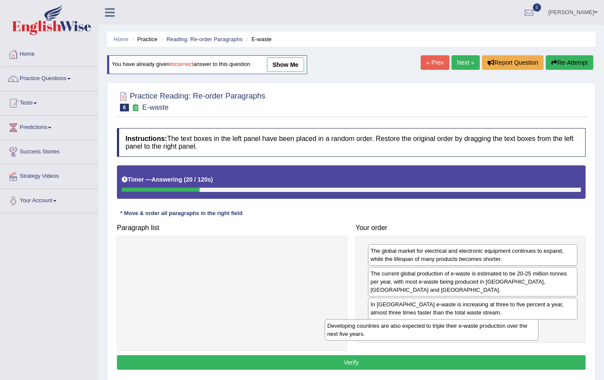
drag, startPoint x: 257, startPoint y: 257, endPoint x: 456, endPoint y: 332, distance: 212.7
click at [456, 332] on div "Developing countries are also expected to triple their e-waste production over …" at bounding box center [431, 329] width 214 height 21
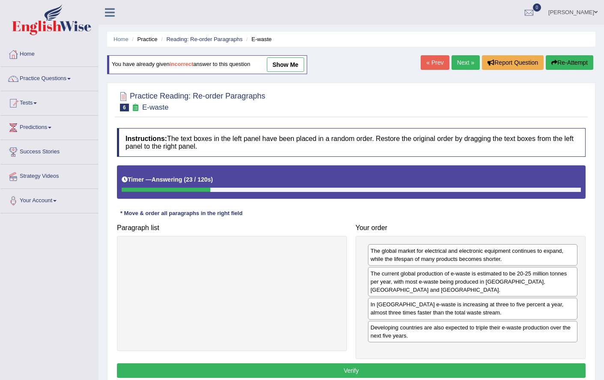
click at [355, 374] on button "Verify" at bounding box center [351, 370] width 468 height 15
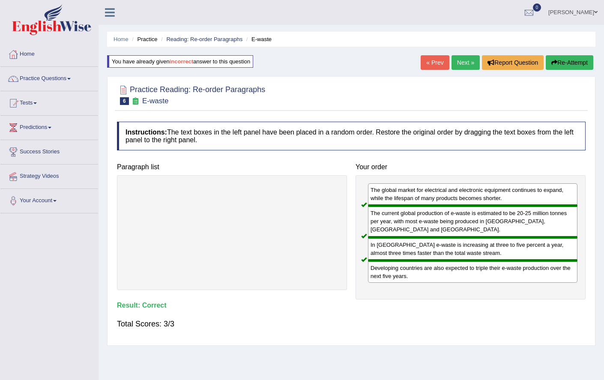
click at [583, 62] on button "Re-Attempt" at bounding box center [569, 62] width 48 height 15
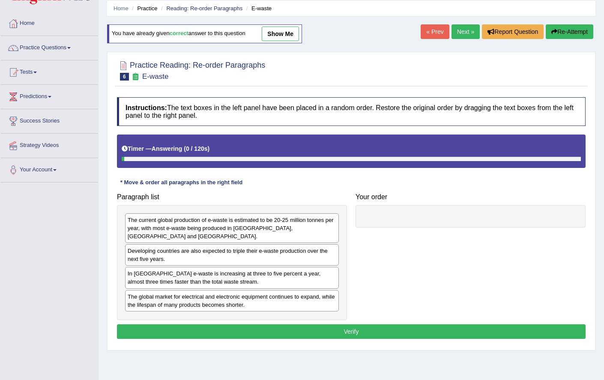
scroll to position [48, 0]
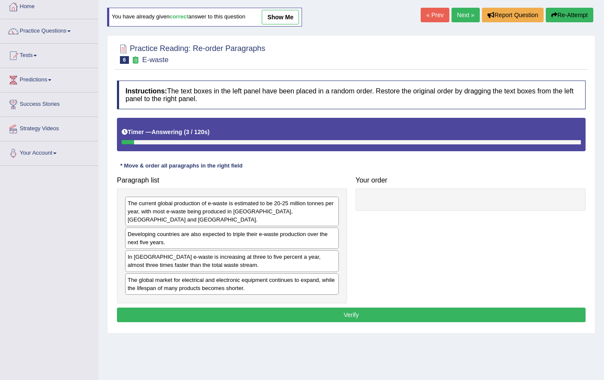
click at [455, 6] on div "Home Practice Reading: Re-order Paragraphs E-waste You have already given corre…" at bounding box center [350, 166] width 505 height 428
click at [460, 12] on link "Next »" at bounding box center [465, 15] width 28 height 15
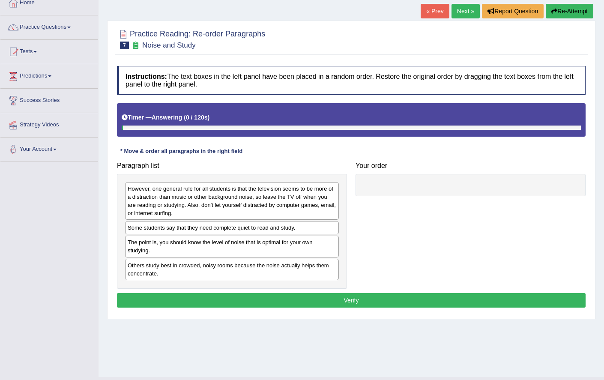
scroll to position [69, 0]
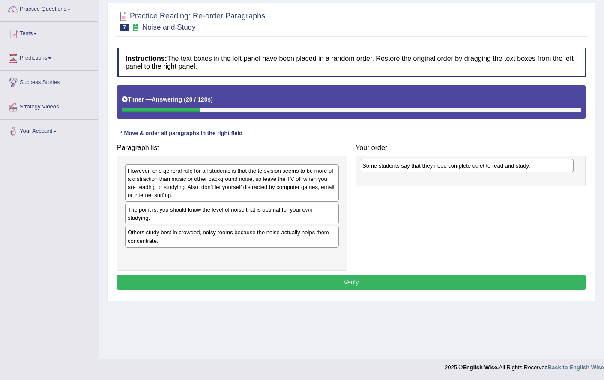
drag, startPoint x: 233, startPoint y: 212, endPoint x: 468, endPoint y: 168, distance: 238.8
click at [468, 168] on div "Some students say that they need complete quiet to read and study." at bounding box center [467, 165] width 214 height 13
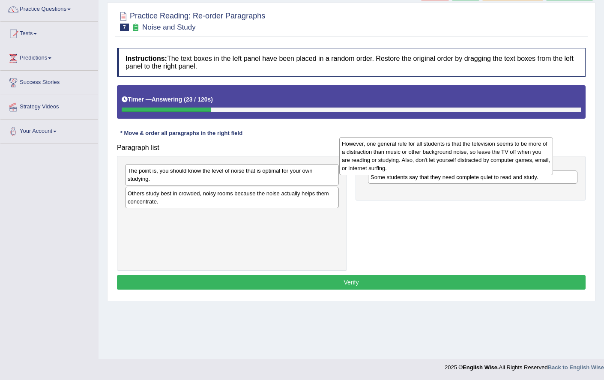
drag, startPoint x: 316, startPoint y: 178, endPoint x: 524, endPoint y: 154, distance: 210.3
click at [524, 154] on div "However, one general rule for all students is that the television seems to be m…" at bounding box center [446, 156] width 214 height 38
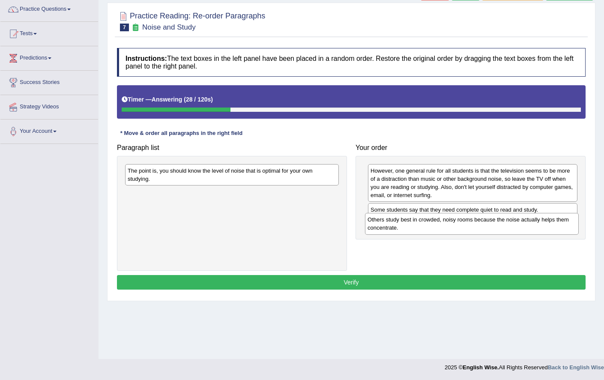
drag, startPoint x: 241, startPoint y: 198, endPoint x: 460, endPoint y: 214, distance: 220.2
click at [481, 224] on div "Others study best in crowded, noisy rooms because the noise actually helps them…" at bounding box center [472, 223] width 214 height 21
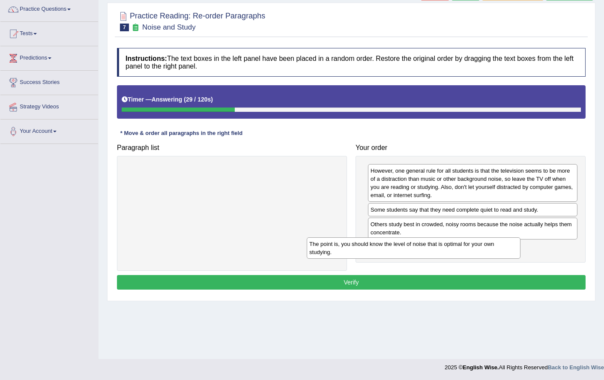
drag, startPoint x: 236, startPoint y: 172, endPoint x: 416, endPoint y: 245, distance: 194.5
click at [416, 245] on div "The point is, you should know the level of noise that is optimal for your own s…" at bounding box center [414, 247] width 214 height 21
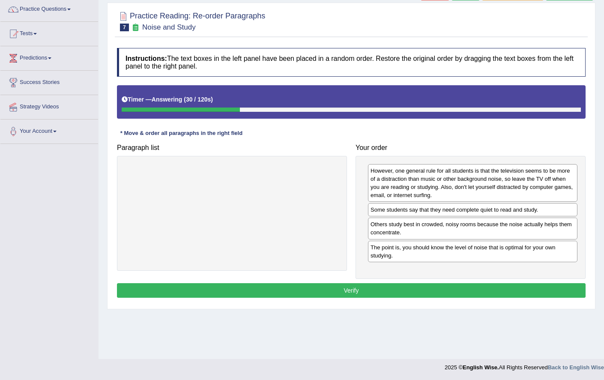
click at [397, 289] on button "Verify" at bounding box center [351, 290] width 468 height 15
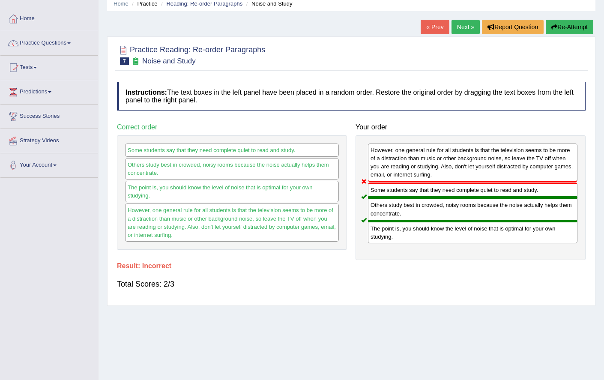
scroll to position [0, 0]
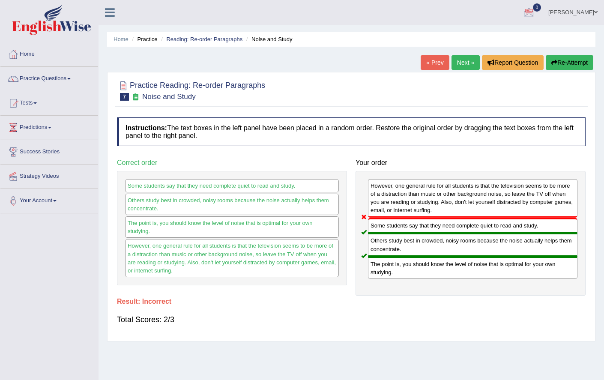
click at [560, 63] on button "Re-Attempt" at bounding box center [569, 62] width 48 height 15
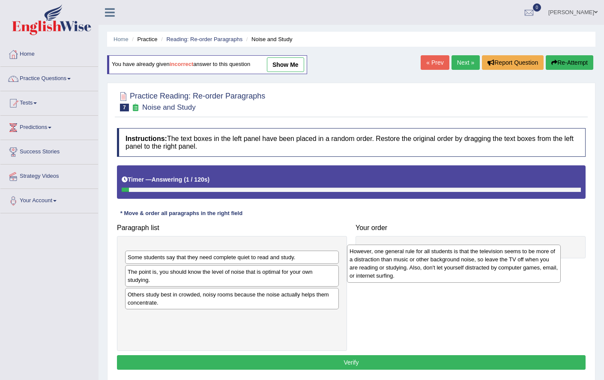
drag, startPoint x: 191, startPoint y: 275, endPoint x: 412, endPoint y: 275, distance: 221.8
click at [412, 275] on div "However, one general rule for all students is that the television seems to be m…" at bounding box center [454, 263] width 214 height 38
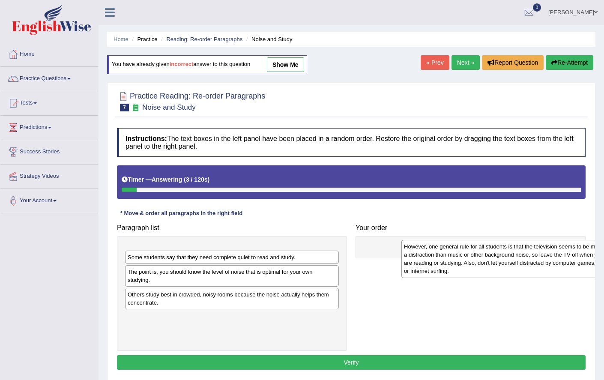
drag, startPoint x: 250, startPoint y: 262, endPoint x: 513, endPoint y: 264, distance: 262.9
click at [513, 264] on div "However, one general rule for all students is that the television seems to be m…" at bounding box center [508, 259] width 214 height 38
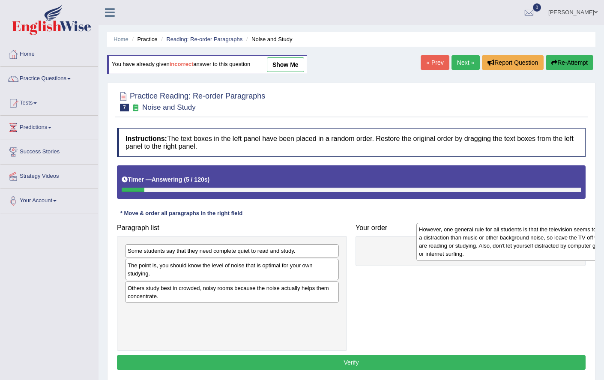
drag, startPoint x: 225, startPoint y: 258, endPoint x: 482, endPoint y: 242, distance: 256.9
click at [487, 236] on div "However, one general rule for all students is that the television seems to be m…" at bounding box center [523, 242] width 214 height 38
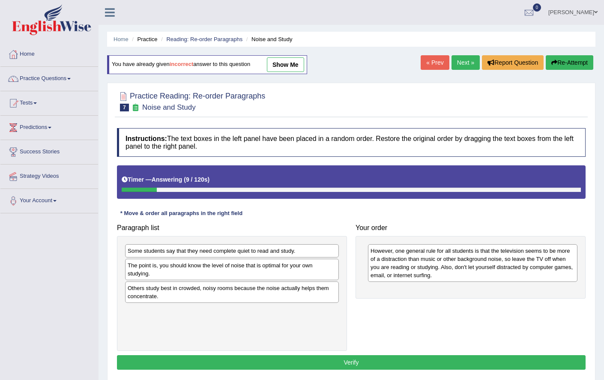
click at [266, 256] on div "Some students say that they need complete quiet to read and study." at bounding box center [232, 250] width 214 height 13
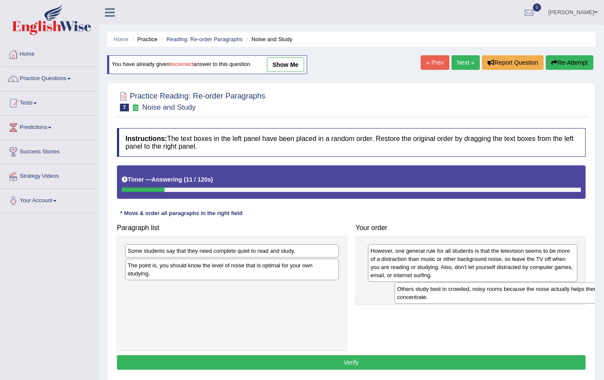
drag, startPoint x: 228, startPoint y: 292, endPoint x: 484, endPoint y: 295, distance: 256.0
click at [497, 293] on div "Others study best in crowded, noisy rooms because the noise actually helps them…" at bounding box center [501, 292] width 214 height 21
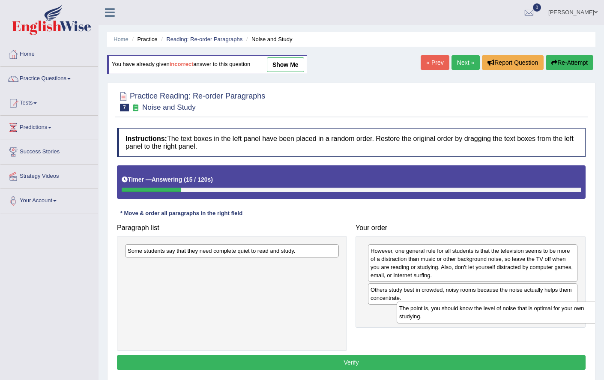
drag, startPoint x: 220, startPoint y: 272, endPoint x: 491, endPoint y: 315, distance: 274.8
click at [491, 315] on div "The point is, you should know the level of noise that is optimal for your own s…" at bounding box center [503, 311] width 214 height 21
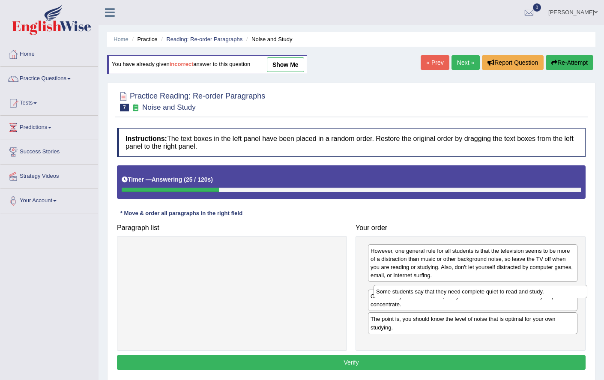
drag, startPoint x: 246, startPoint y: 248, endPoint x: 494, endPoint y: 289, distance: 251.6
click at [494, 289] on div "Some students say that they need complete quiet to read and study." at bounding box center [480, 291] width 214 height 13
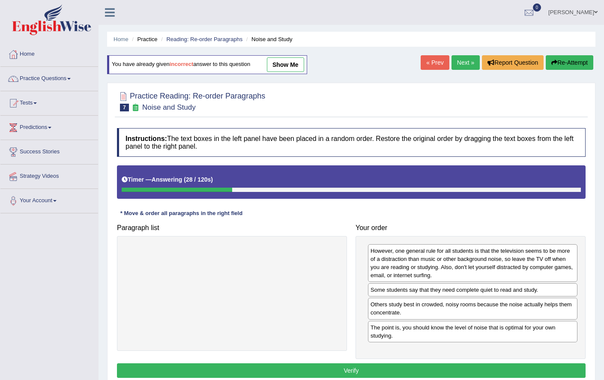
click at [298, 60] on link "show me" at bounding box center [285, 64] width 37 height 15
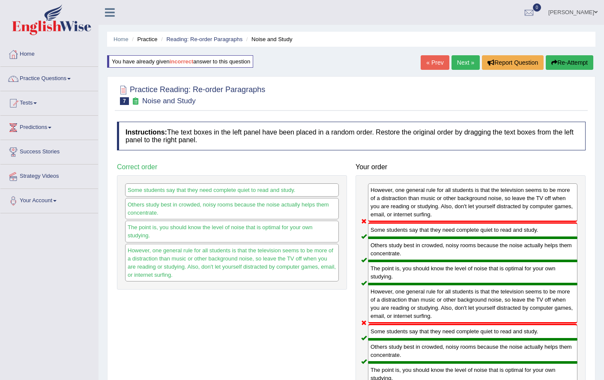
click at [561, 65] on button "Re-Attempt" at bounding box center [569, 62] width 48 height 15
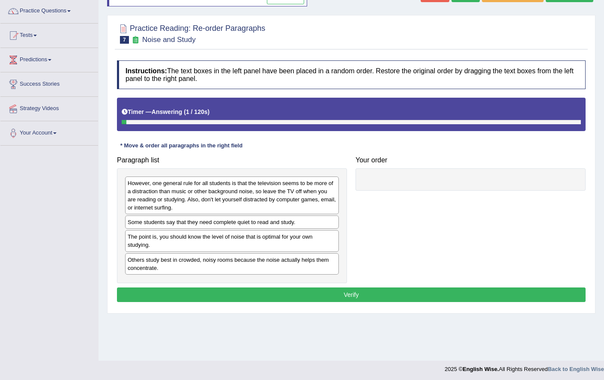
scroll to position [69, 0]
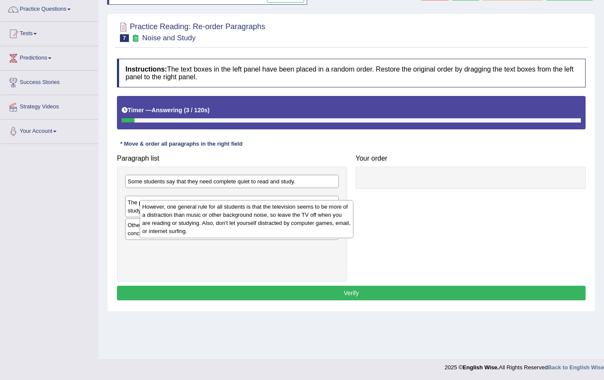
drag, startPoint x: 292, startPoint y: 205, endPoint x: 248, endPoint y: 220, distance: 46.2
click at [286, 229] on div "However, one general rule for all students is that the television seems to be m…" at bounding box center [247, 219] width 214 height 38
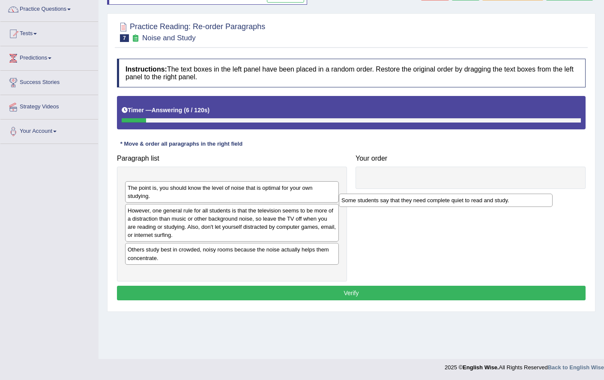
drag, startPoint x: 239, startPoint y: 181, endPoint x: 452, endPoint y: 199, distance: 214.0
click at [450, 199] on div "Some students say that they need complete quiet to read and study." at bounding box center [446, 199] width 214 height 13
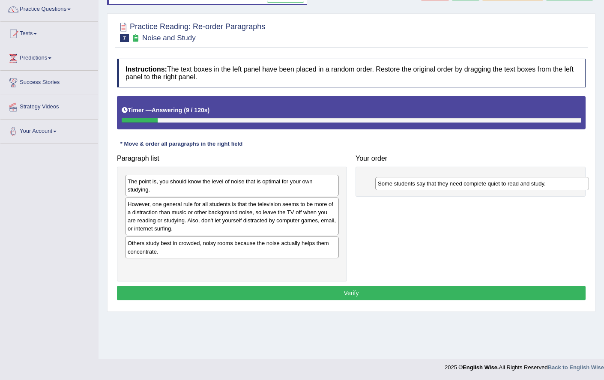
drag, startPoint x: 287, startPoint y: 181, endPoint x: 554, endPoint y: 180, distance: 267.1
click at [538, 183] on div "Some students say that they need complete quiet to read and study." at bounding box center [482, 183] width 214 height 13
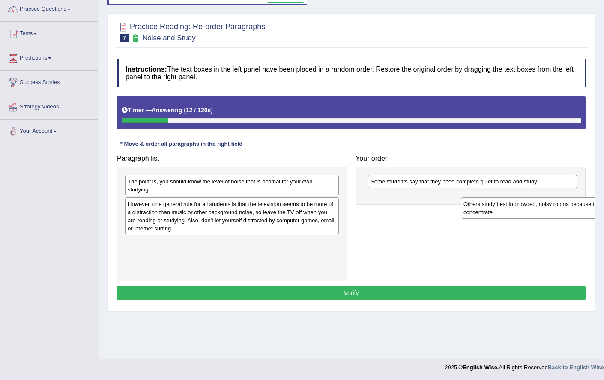
drag, startPoint x: 222, startPoint y: 247, endPoint x: 548, endPoint y: 208, distance: 328.9
click at [554, 208] on div "Others study best in crowded, noisy rooms because the noise actually helps them…" at bounding box center [568, 207] width 214 height 21
drag, startPoint x: 286, startPoint y: 244, endPoint x: 540, endPoint y: 199, distance: 258.3
click at [540, 199] on div "Others study best in crowded, noisy rooms because the noise actually helps them…" at bounding box center [486, 201] width 214 height 21
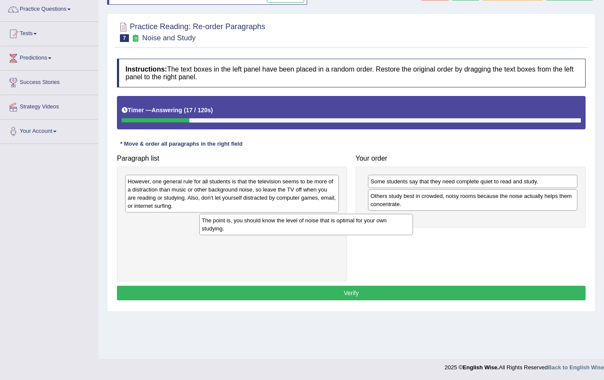
drag, startPoint x: 263, startPoint y: 187, endPoint x: 322, endPoint y: 227, distance: 70.9
click at [322, 227] on div "The point is, you should know the level of noise that is optimal for your own s…" at bounding box center [306, 224] width 214 height 21
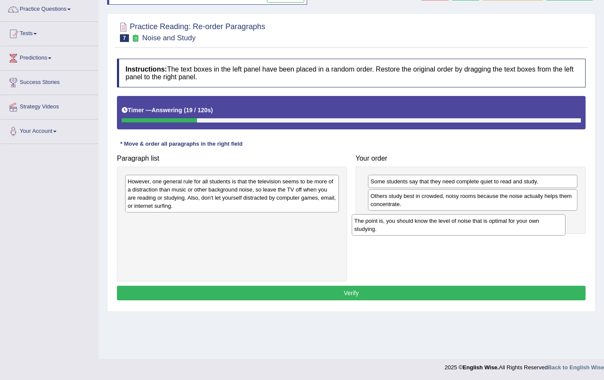
drag, startPoint x: 271, startPoint y: 222, endPoint x: 512, endPoint y: 220, distance: 241.5
click at [512, 219] on div "The point is, you should know the level of noise that is optimal for your own s…" at bounding box center [458, 224] width 214 height 21
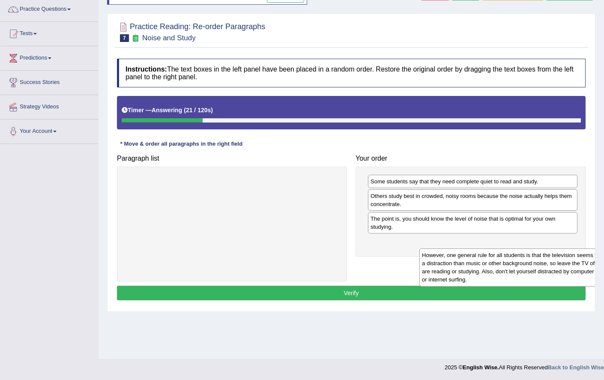
drag, startPoint x: 268, startPoint y: 203, endPoint x: 562, endPoint y: 276, distance: 302.0
click at [562, 277] on div "However, one general rule for all students is that the television seems to be m…" at bounding box center [526, 267] width 214 height 38
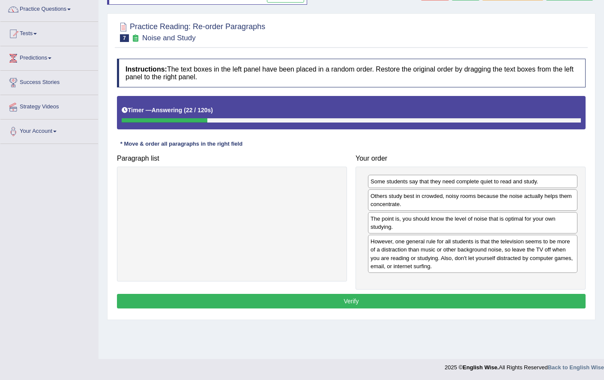
click at [367, 301] on button "Verify" at bounding box center [351, 301] width 468 height 15
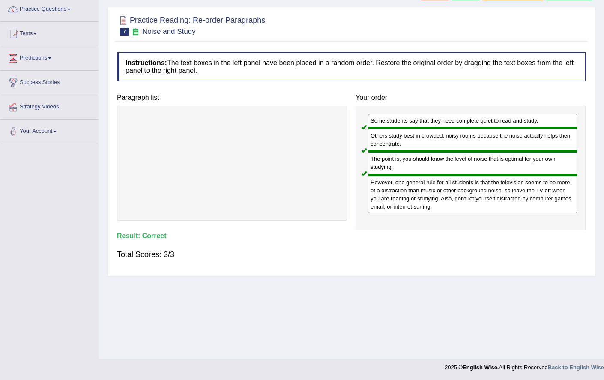
scroll to position [0, 0]
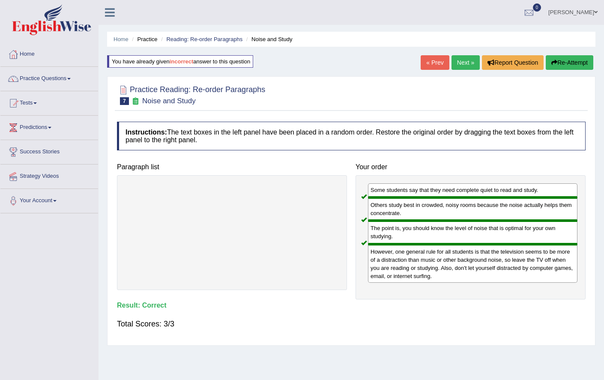
click at [583, 5] on link "Seruwaia Vakalakovi" at bounding box center [573, 11] width 62 height 22
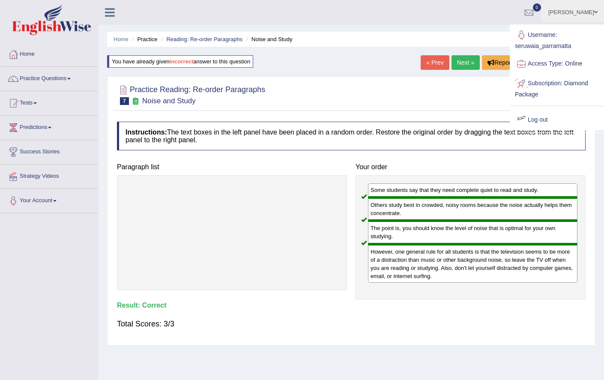
click at [554, 116] on link "Log out" at bounding box center [556, 120] width 92 height 20
